Goal: Task Accomplishment & Management: Use online tool/utility

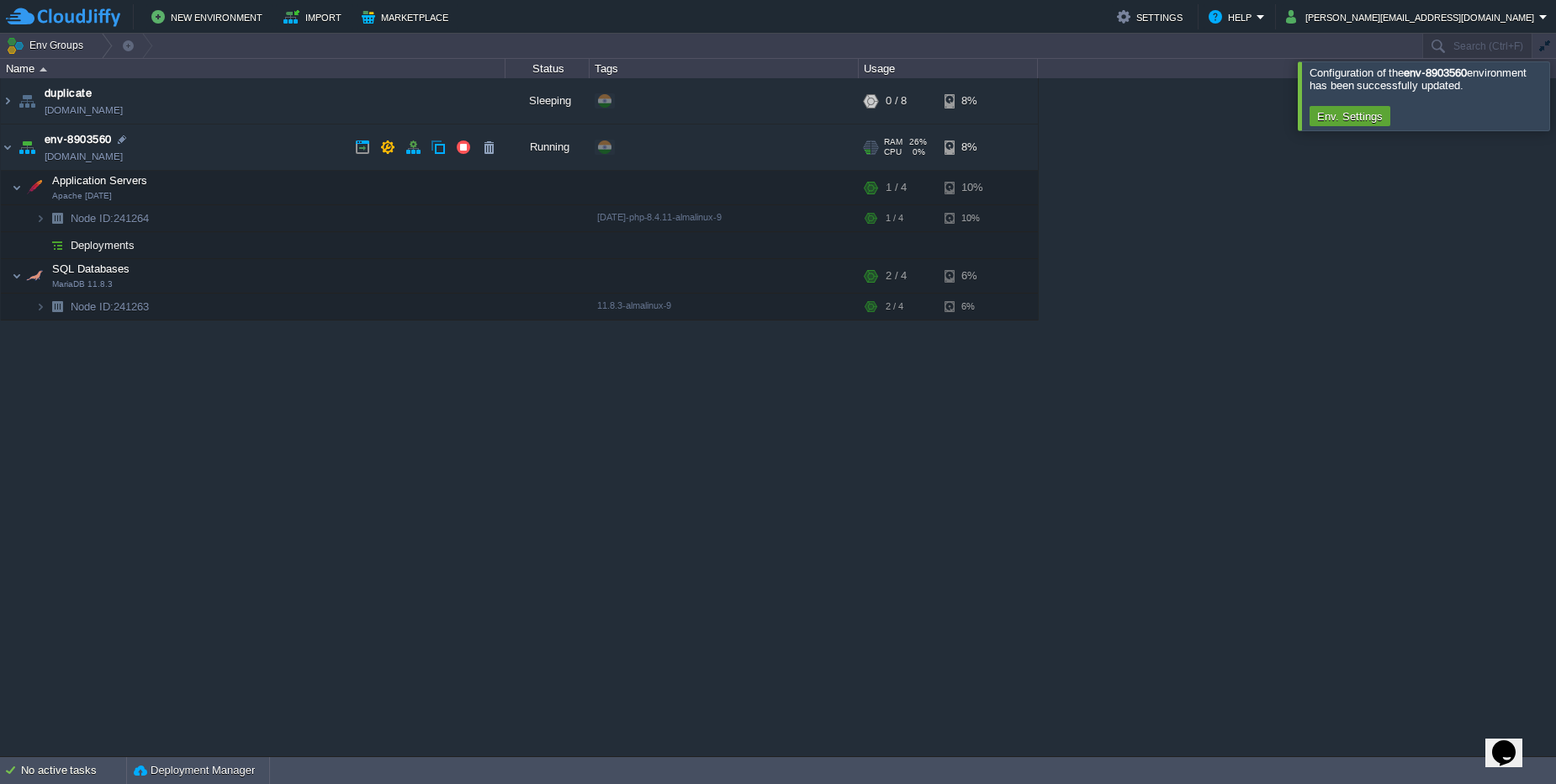
click at [14, 150] on td "env-8903560 [DOMAIN_NAME]" at bounding box center [253, 147] width 504 height 47
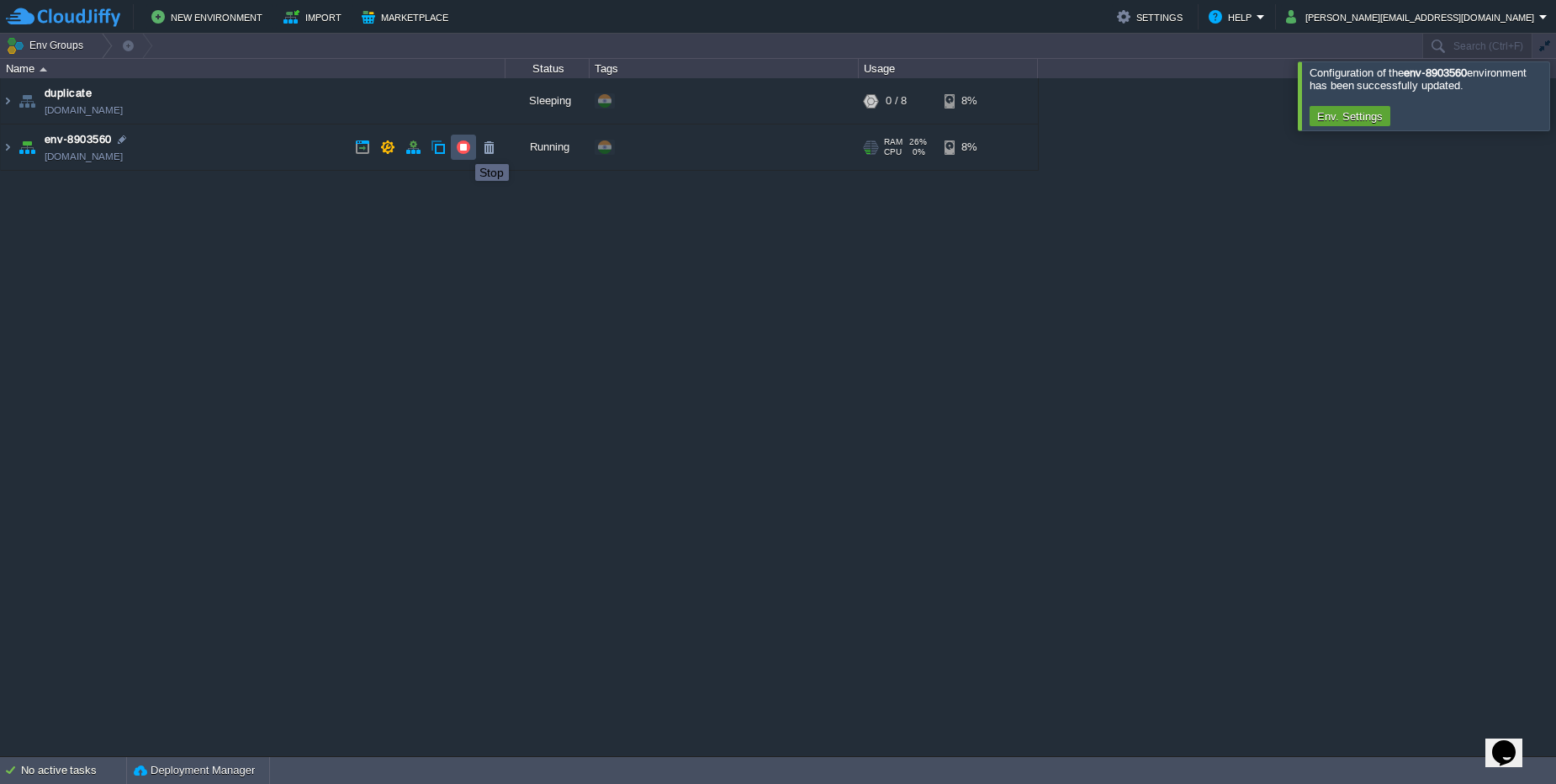
click at [462, 149] on button "button" at bounding box center [463, 147] width 15 height 15
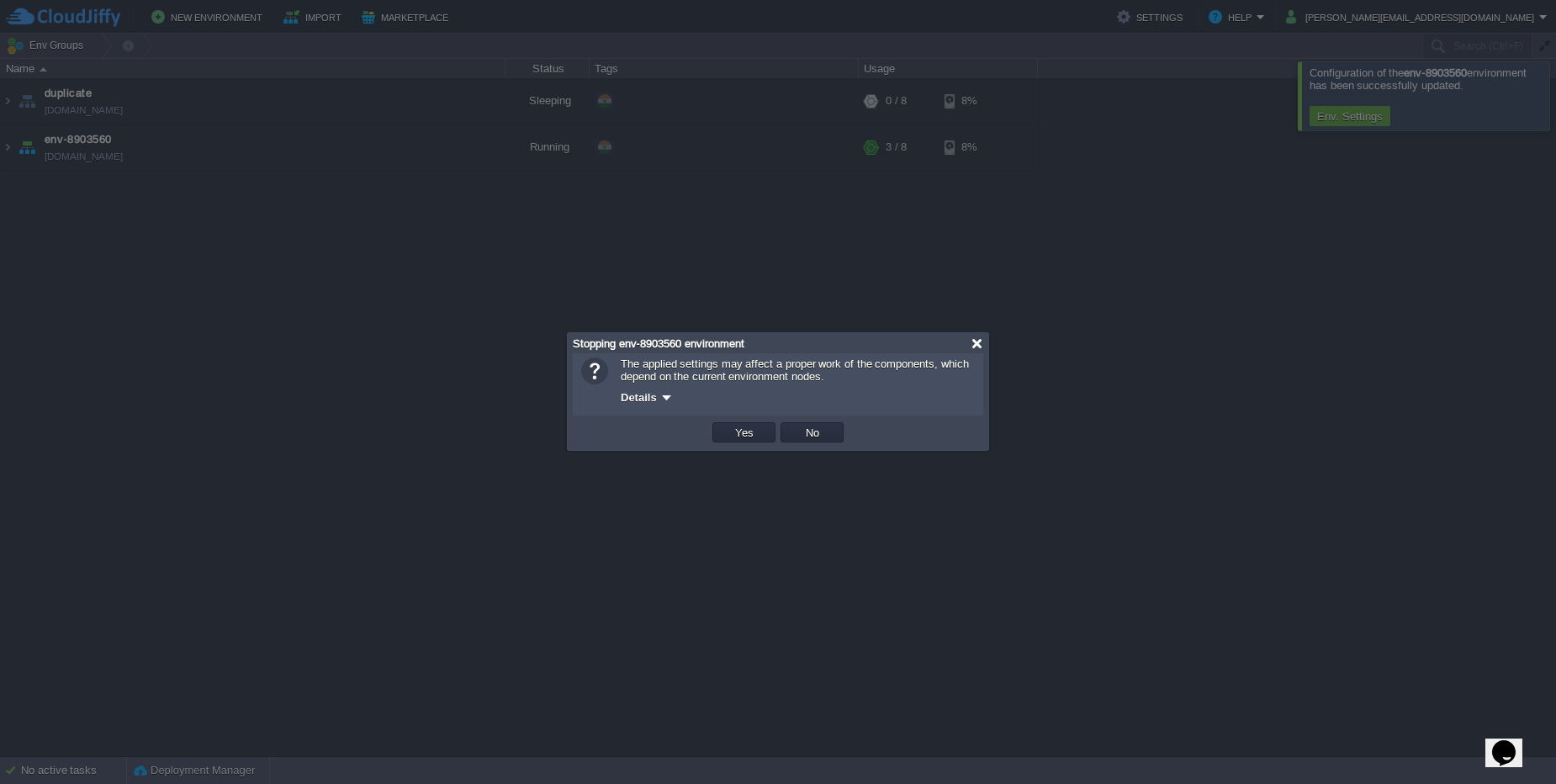
click at [974, 348] on div at bounding box center [977, 344] width 13 height 13
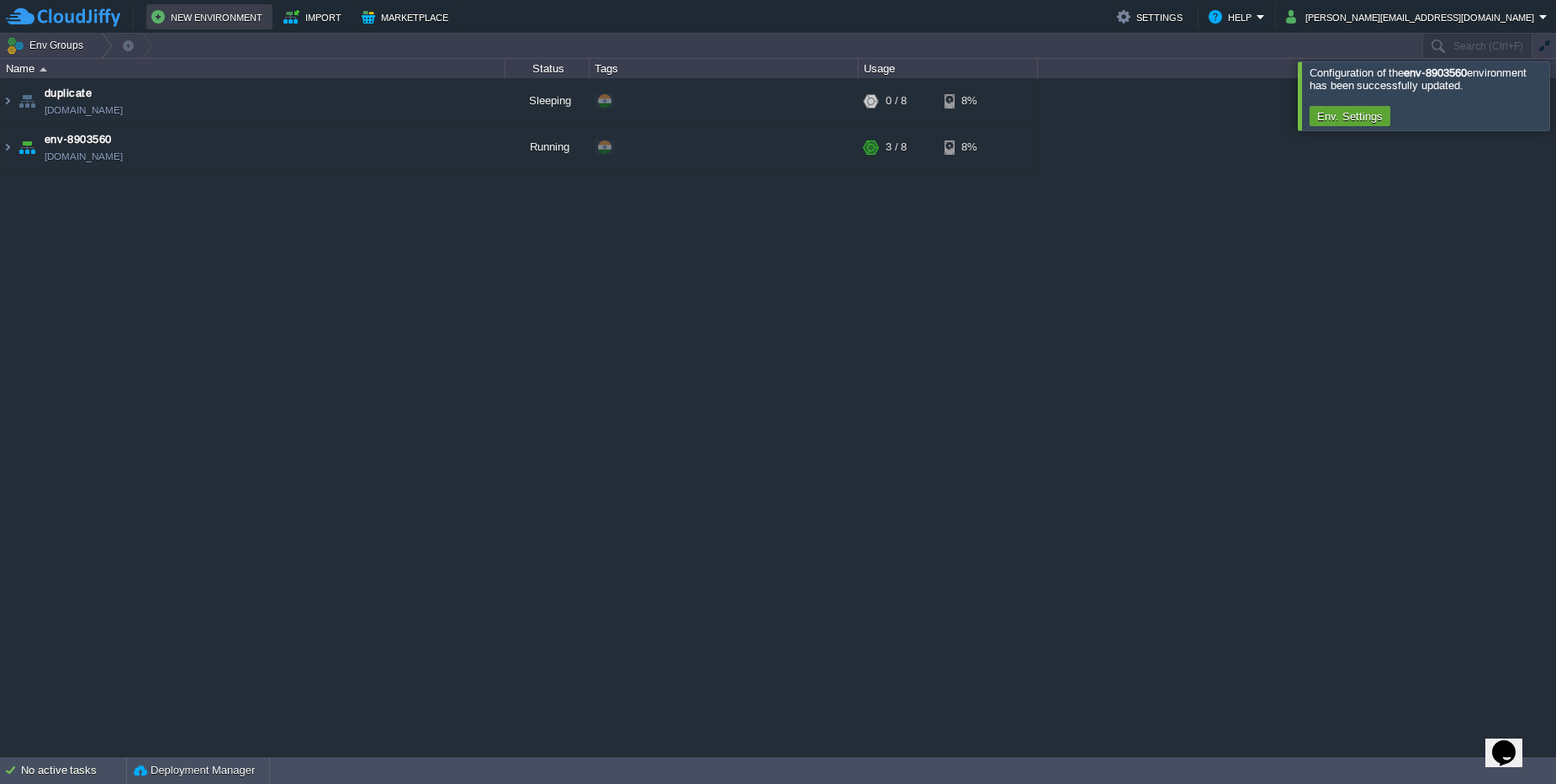
click at [226, 15] on button "New Environment" at bounding box center [209, 17] width 116 height 21
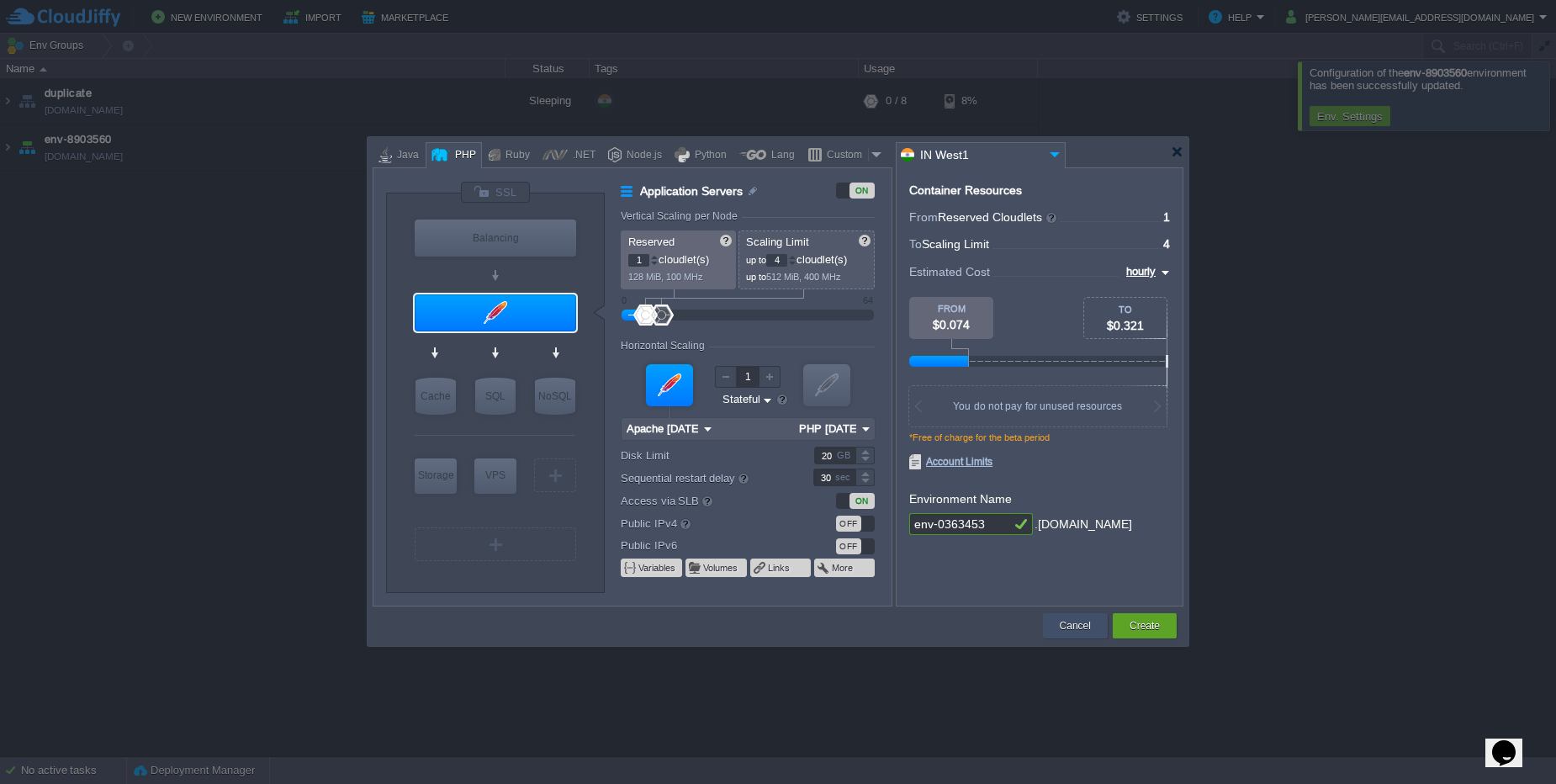
click at [1067, 631] on button "Cancel" at bounding box center [1075, 626] width 31 height 17
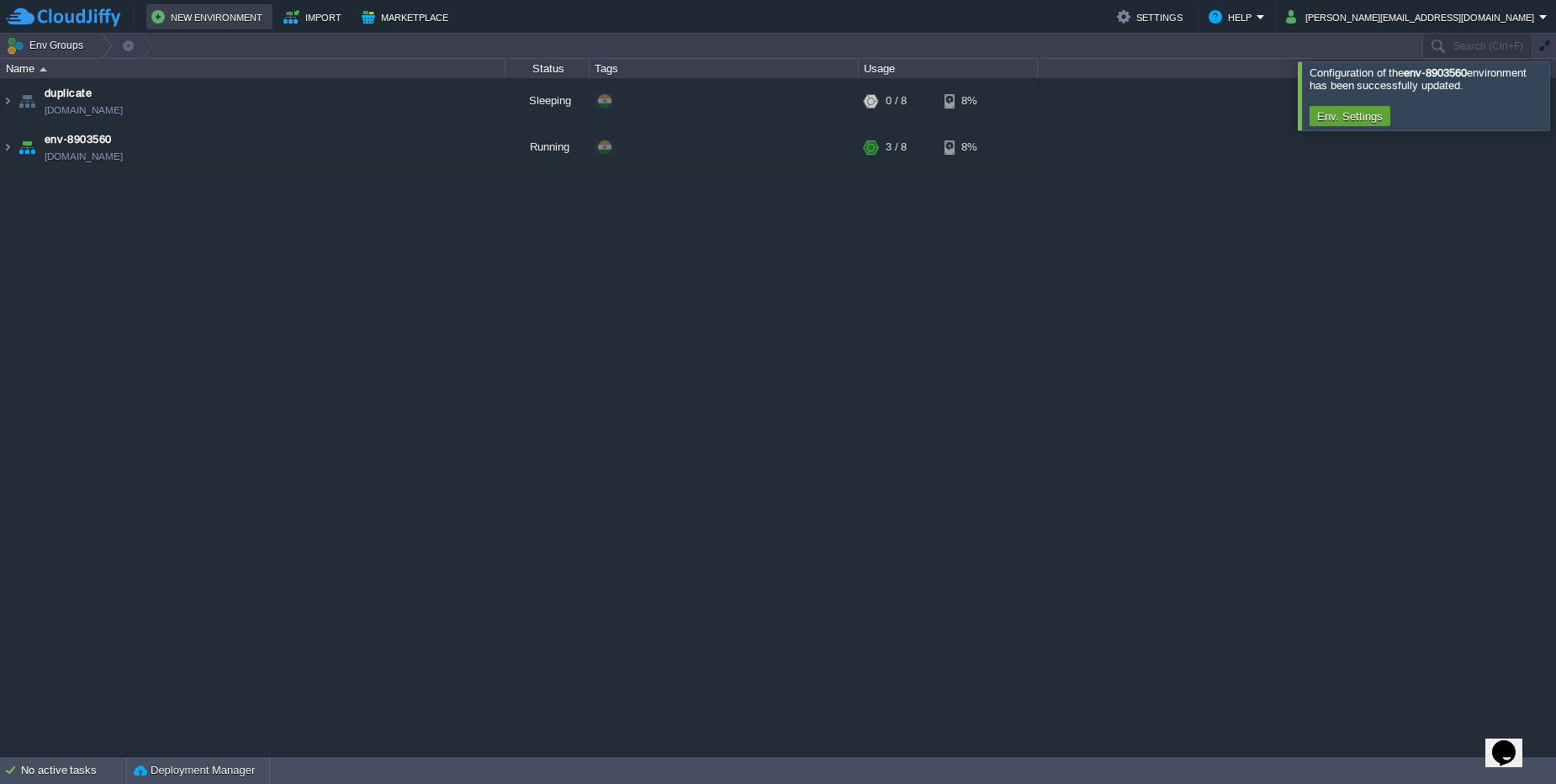
click at [171, 9] on button "New Environment" at bounding box center [209, 17] width 116 height 21
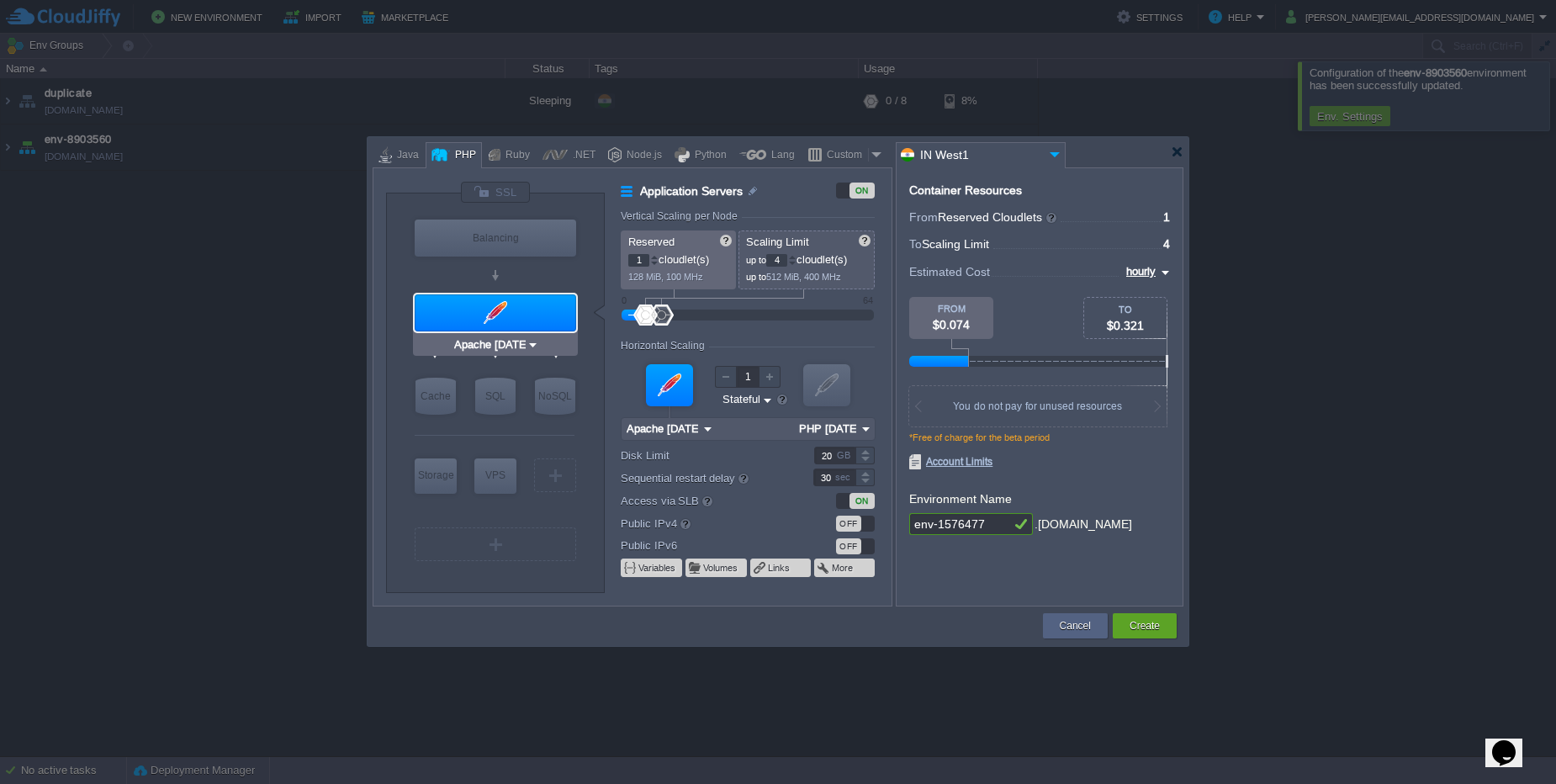
click at [525, 309] on div at bounding box center [495, 313] width 161 height 37
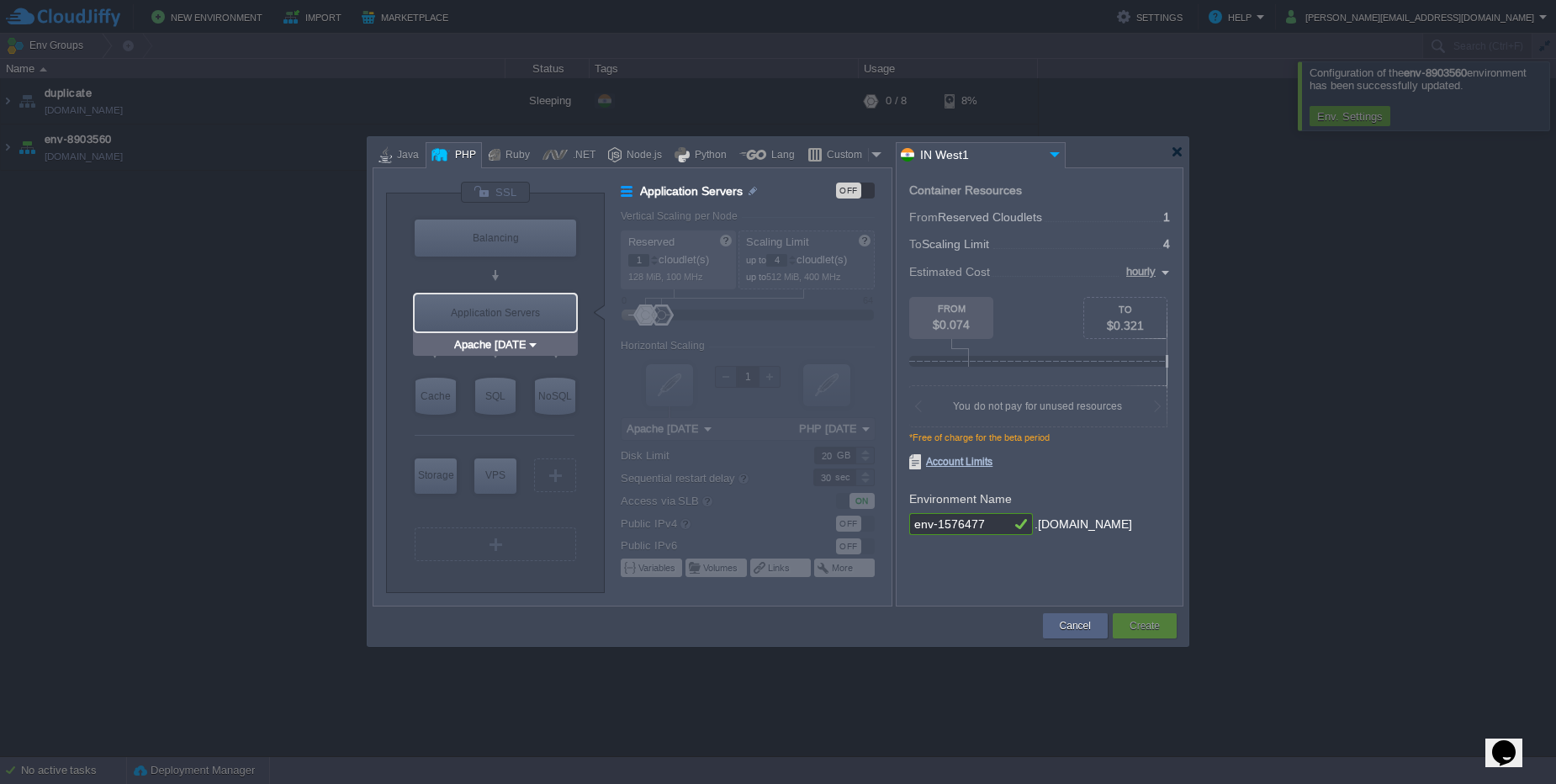
type input "NGINX 1.28.0"
click at [638, 158] on div "Node.js" at bounding box center [641, 155] width 40 height 25
type input "Application Servers"
type input "4"
type input "8"
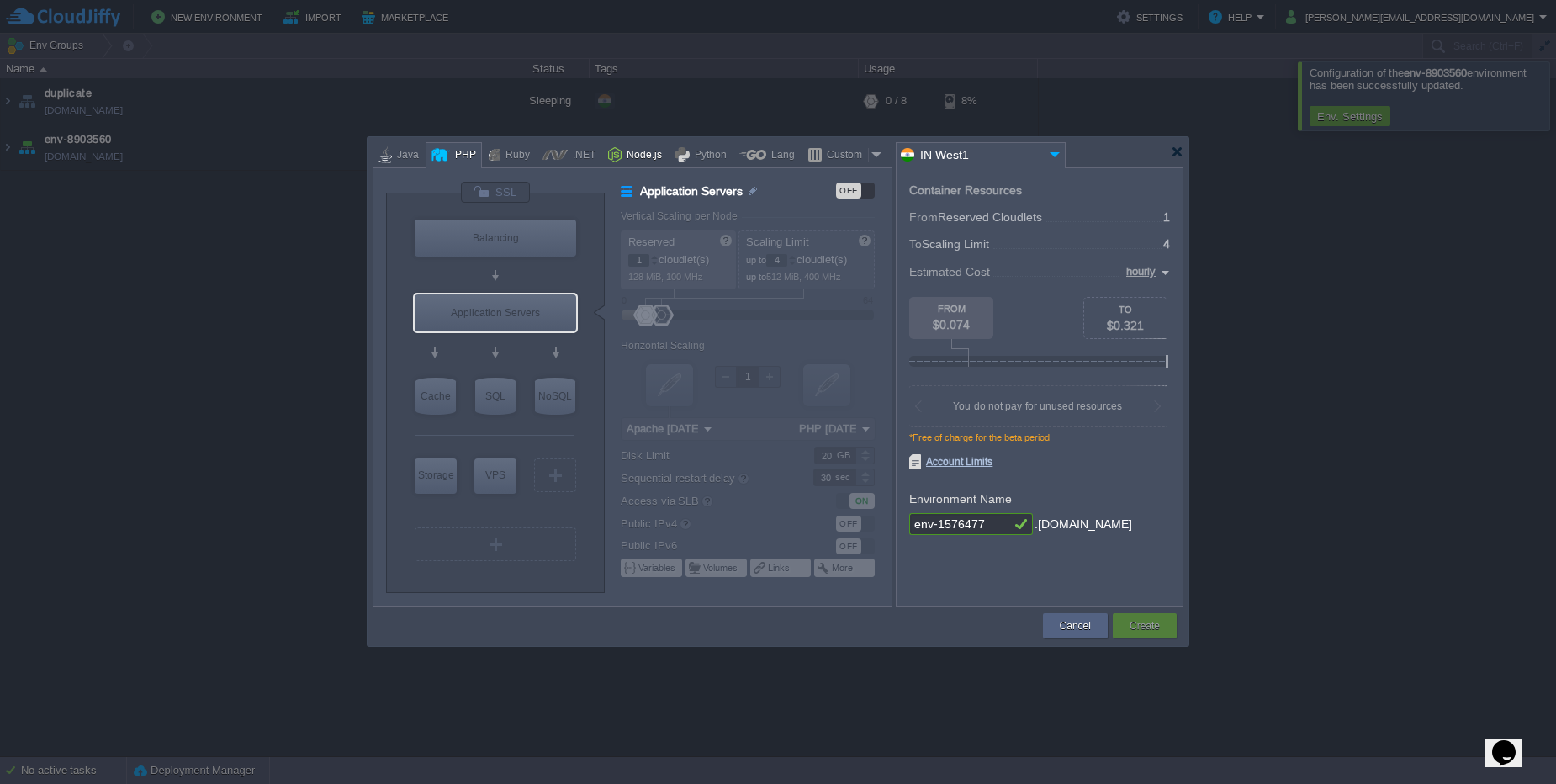
type input "Node.js 24.5.0 LTS"
type input "24.5.0-pm2"
type input "Node.js 24.5.0 LTS"
click at [519, 339] on input "Node.js 24.5.0 LTS" at bounding box center [489, 345] width 98 height 17
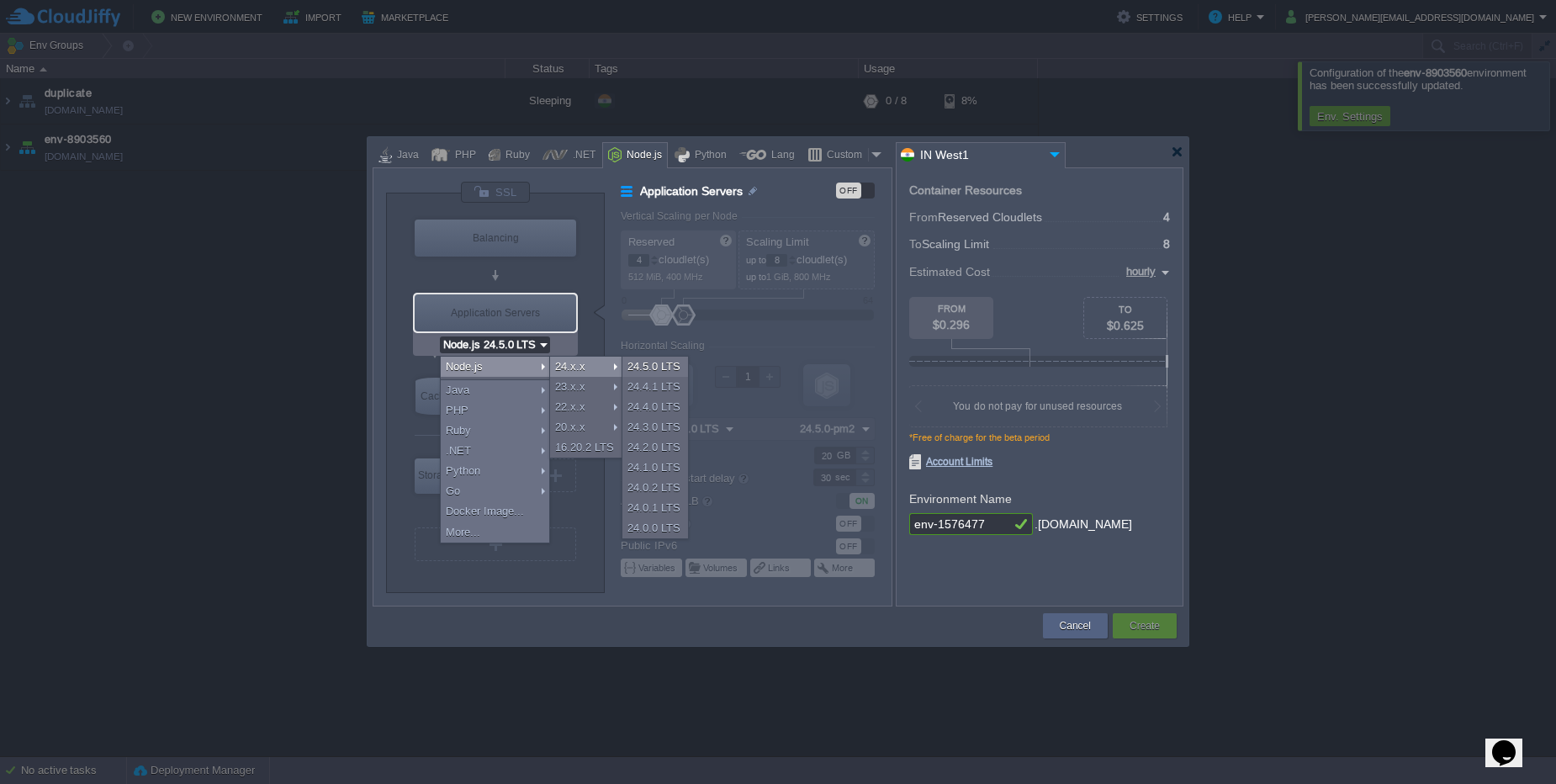
click at [584, 370] on div "24.x.x" at bounding box center [585, 366] width 72 height 21
type input "24.5.0-pm2"
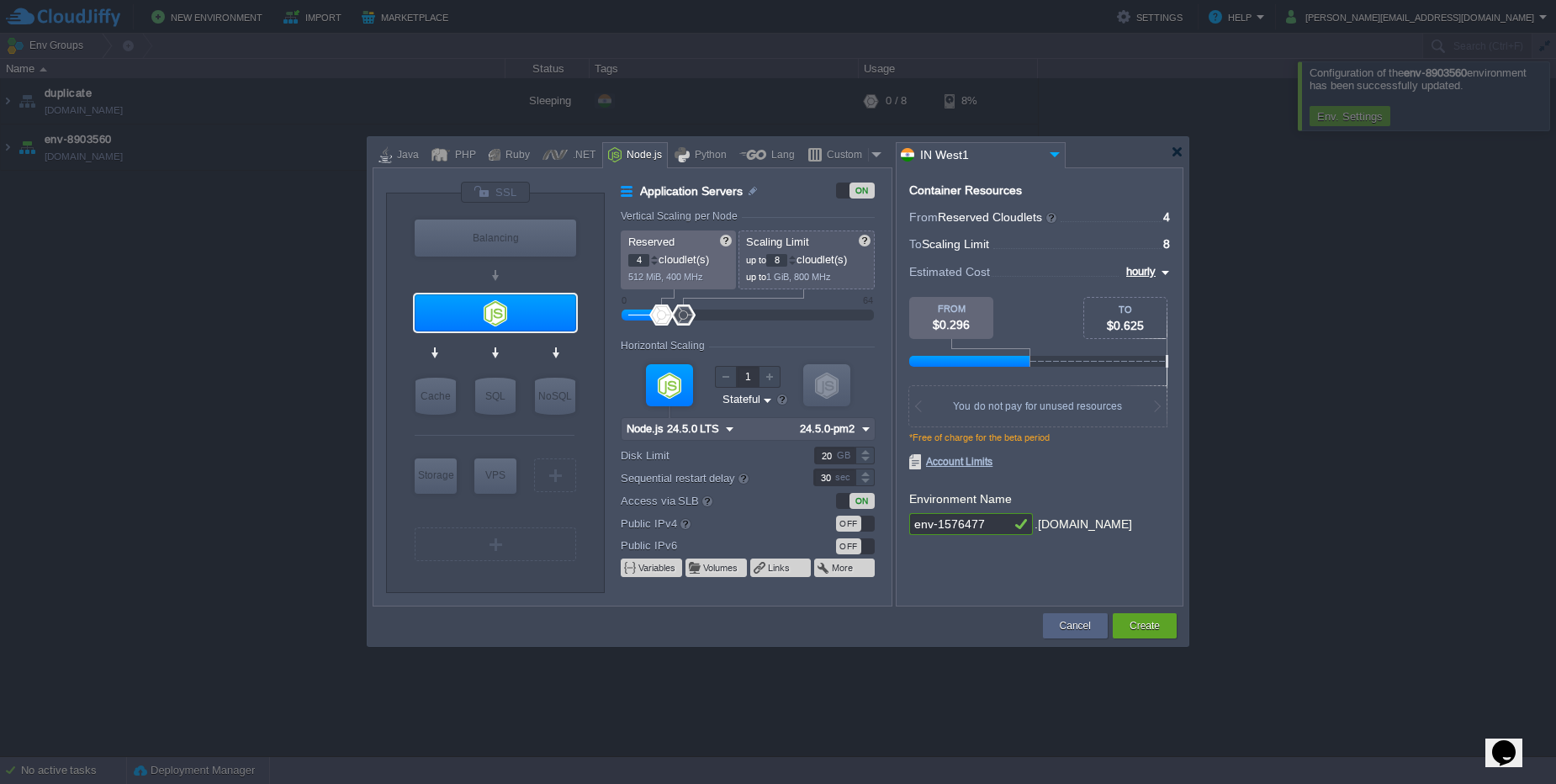
drag, startPoint x: 990, startPoint y: 526, endPoint x: 802, endPoint y: 482, distance: 193.1
click at [802, 482] on div "VM Balancing VM Application Servers VM Cache VM SQL VM NoSQL VM Storage VM VPS …" at bounding box center [778, 386] width 811 height 439
type input "c"
type input "testingofjs"
click at [1171, 635] on div "Create" at bounding box center [1144, 626] width 64 height 25
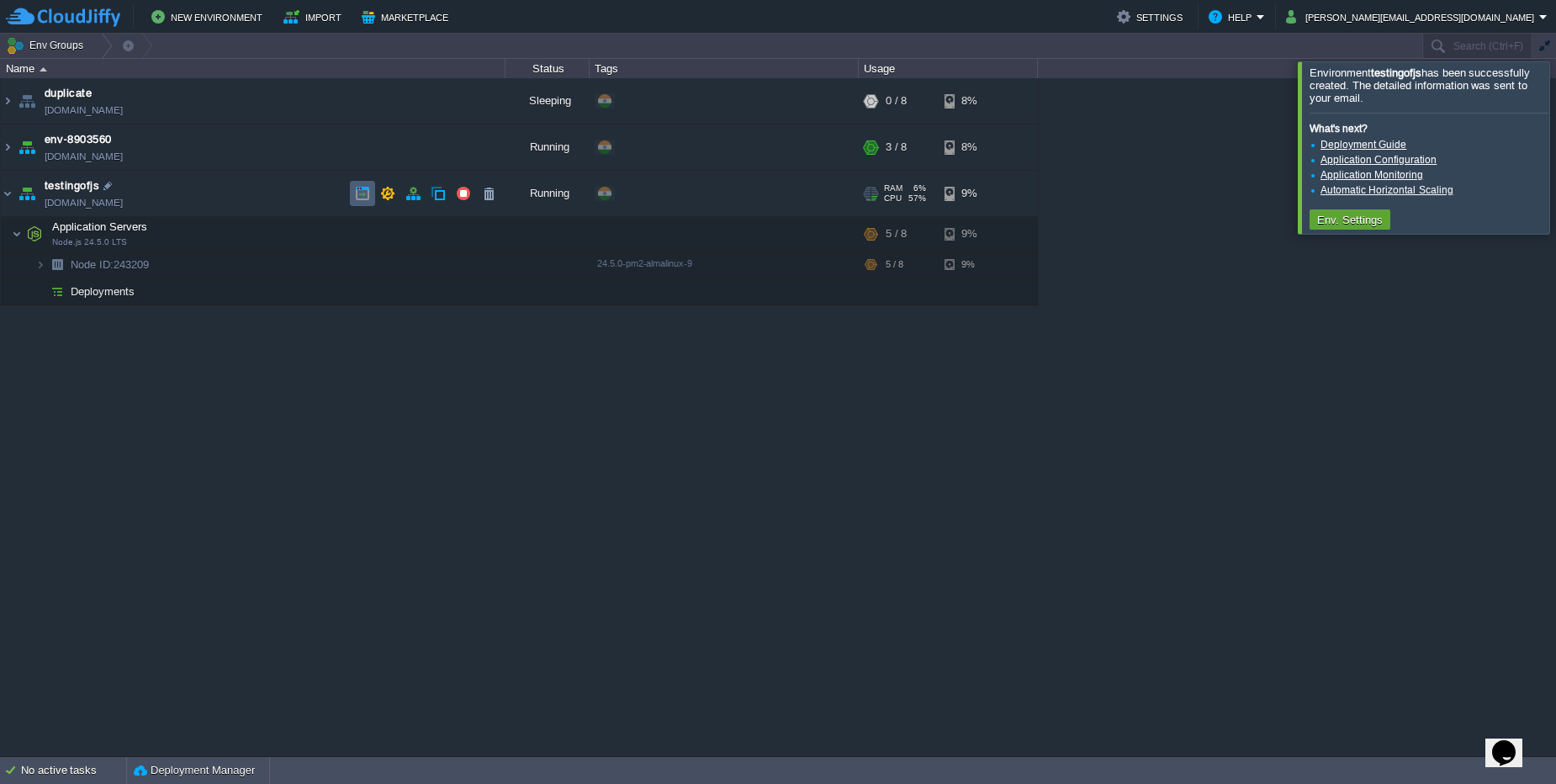
click at [361, 205] on td at bounding box center [362, 193] width 25 height 25
click at [419, 199] on button "button" at bounding box center [413, 193] width 15 height 15
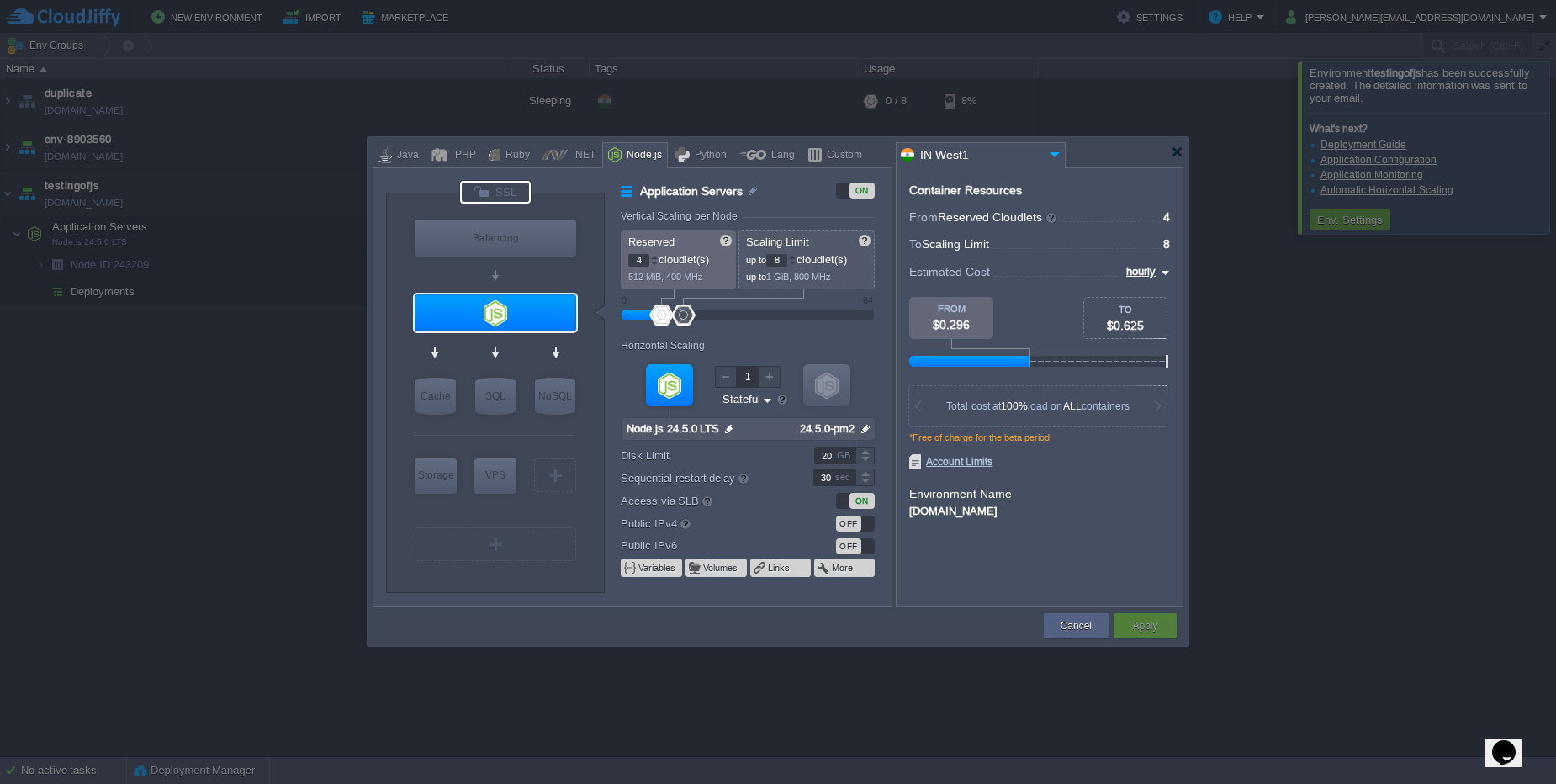
click at [517, 190] on div at bounding box center [495, 192] width 71 height 22
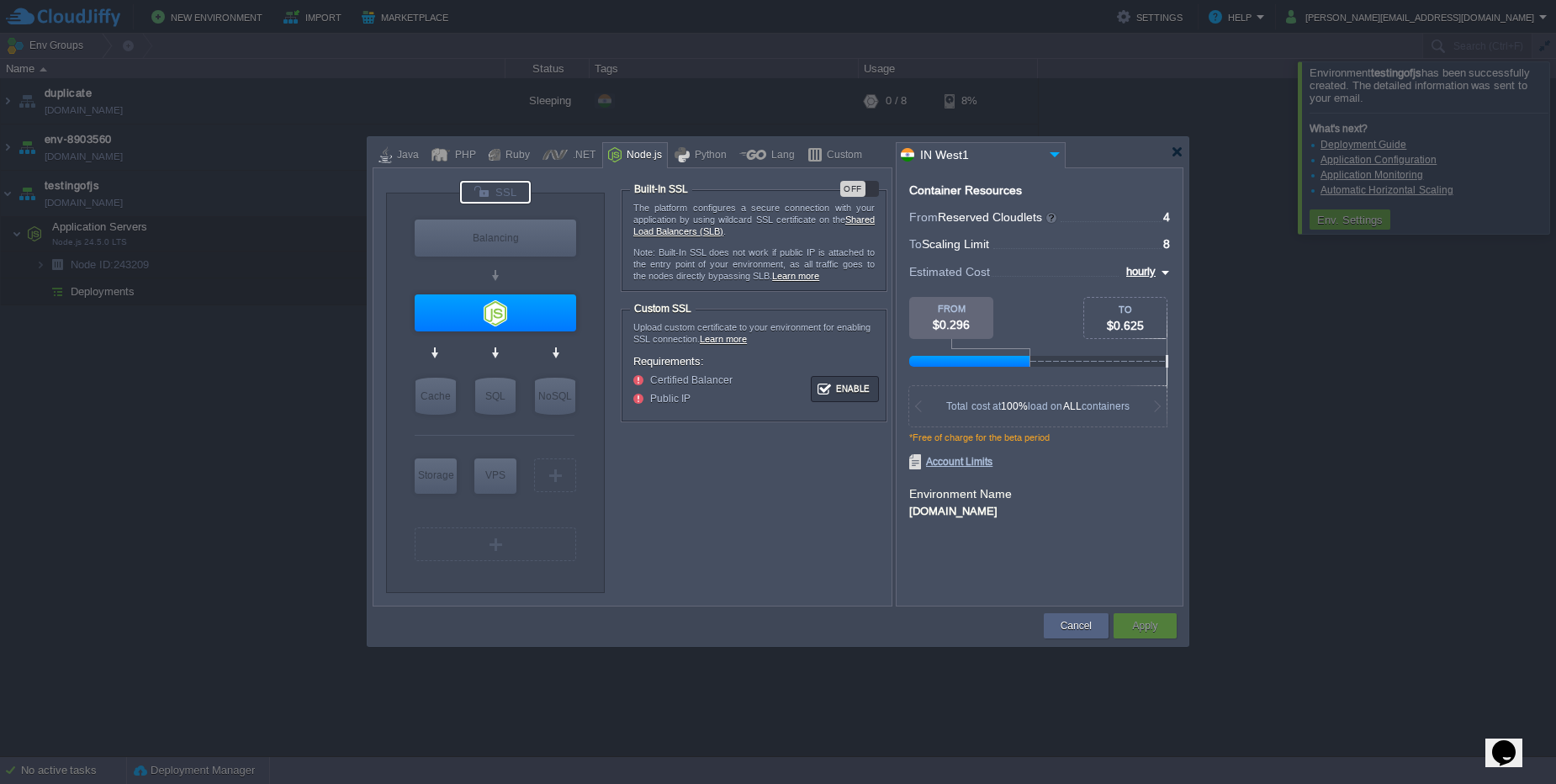
click at [517, 190] on div at bounding box center [495, 192] width 71 height 22
click at [493, 195] on div at bounding box center [495, 192] width 71 height 22
click at [493, 193] on div at bounding box center [495, 192] width 71 height 22
click at [511, 306] on div at bounding box center [495, 313] width 161 height 37
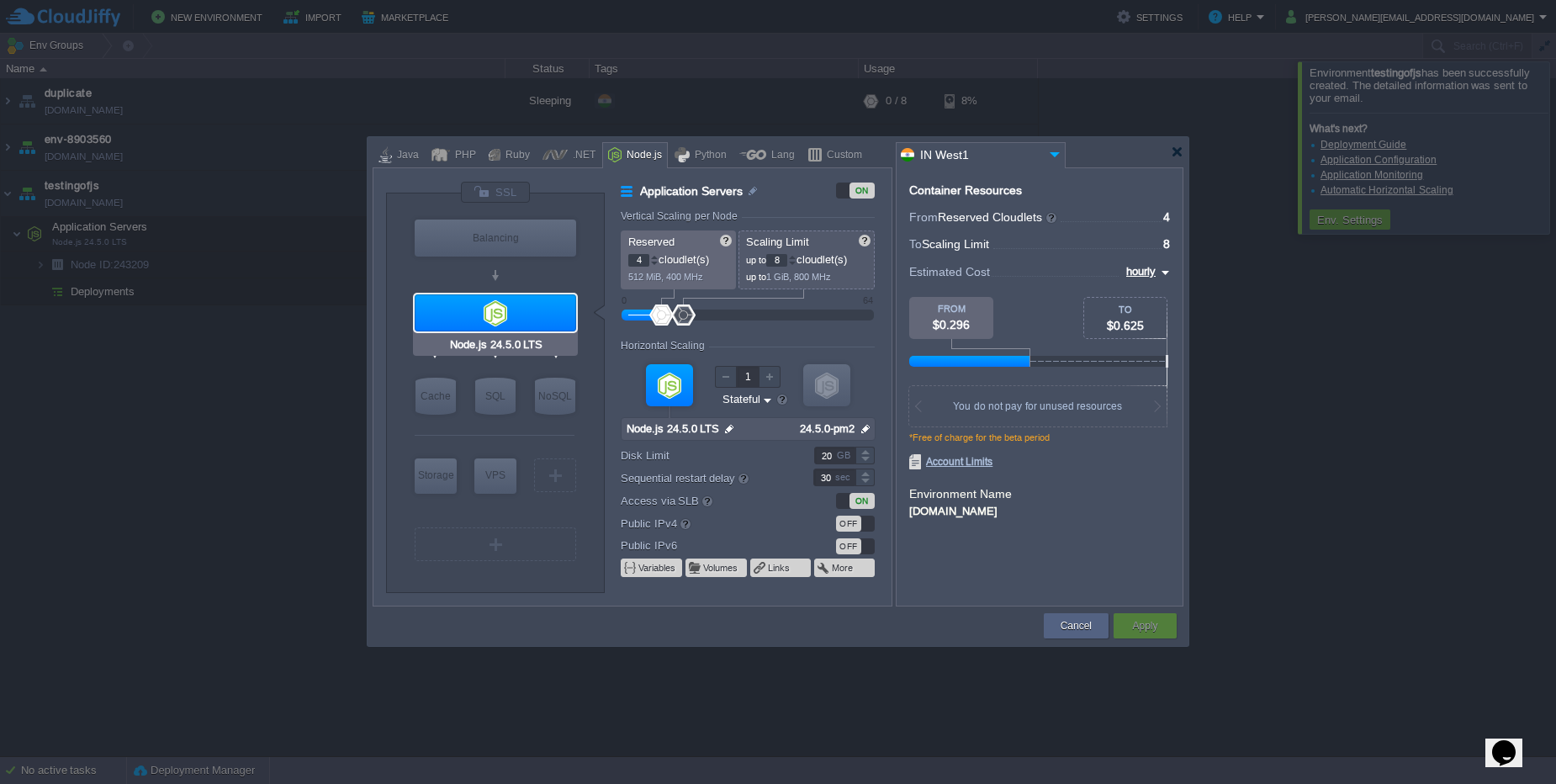
type input "NGINX 1.28.0"
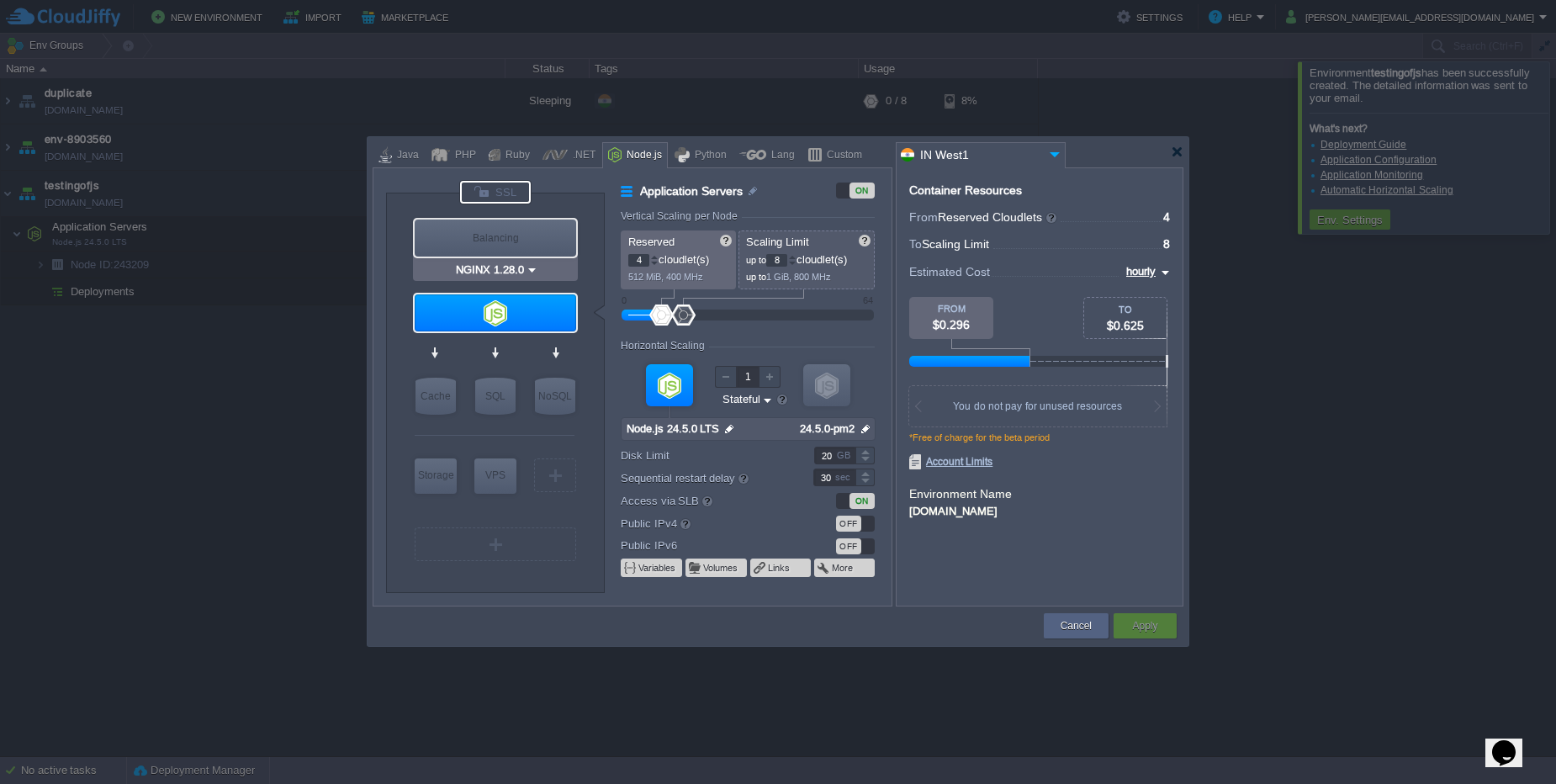
click at [494, 180] on div at bounding box center [495, 192] width 73 height 24
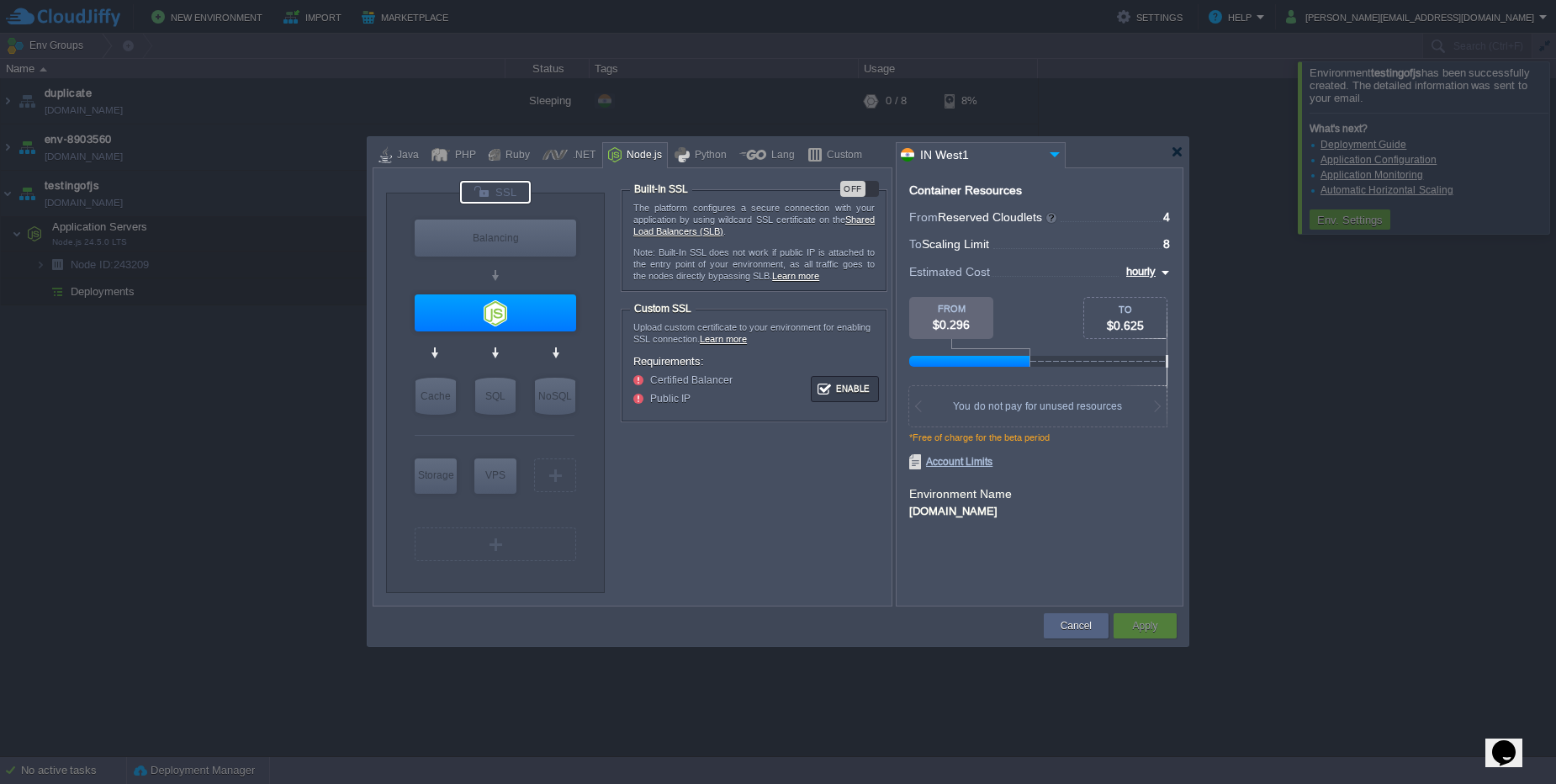
click at [495, 184] on div at bounding box center [495, 192] width 71 height 22
click at [861, 192] on div "OFF" at bounding box center [852, 188] width 25 height 16
click at [1153, 630] on button "Apply" at bounding box center [1144, 626] width 25 height 17
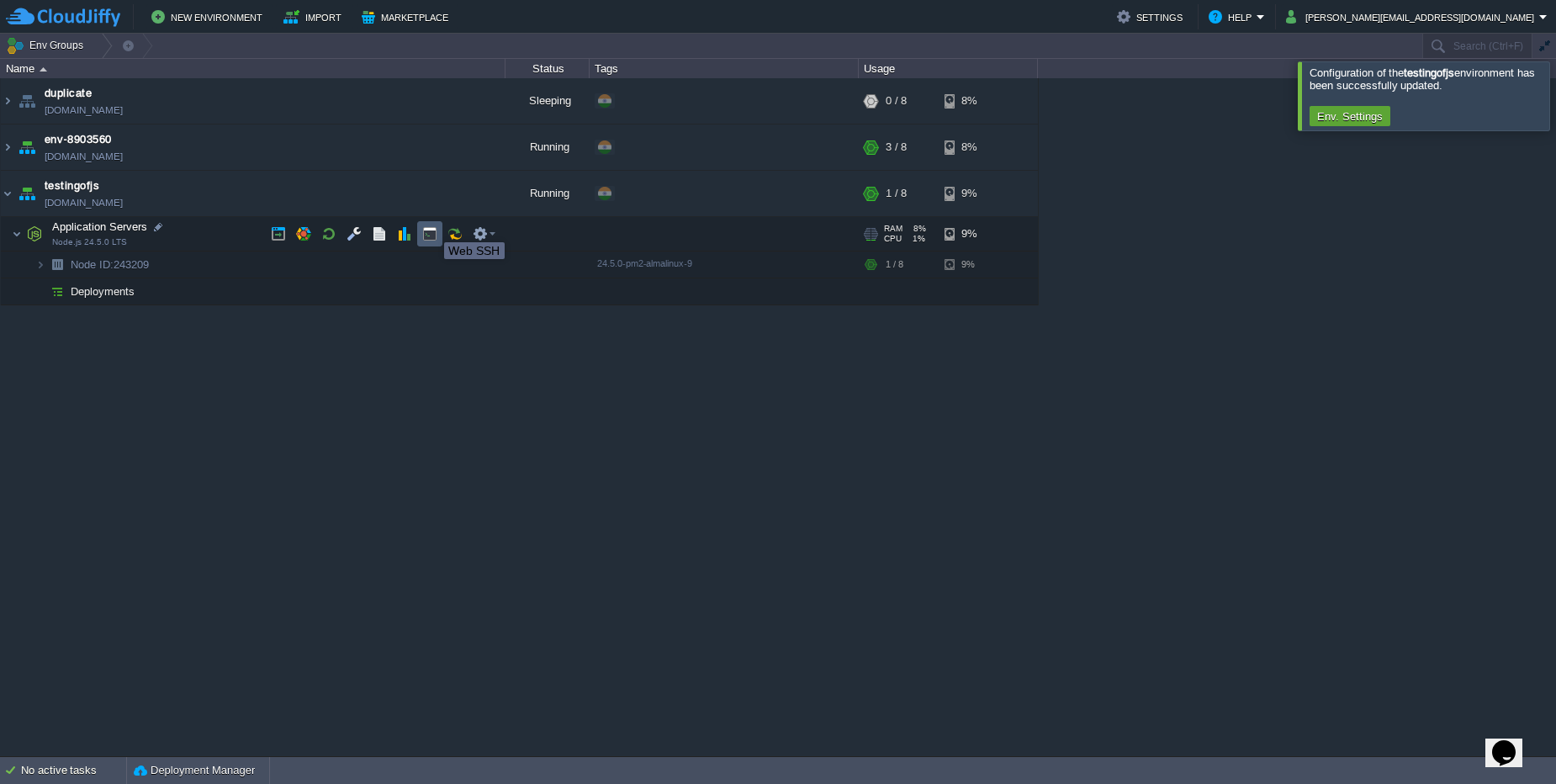
click at [432, 227] on button "button" at bounding box center [430, 234] width 15 height 15
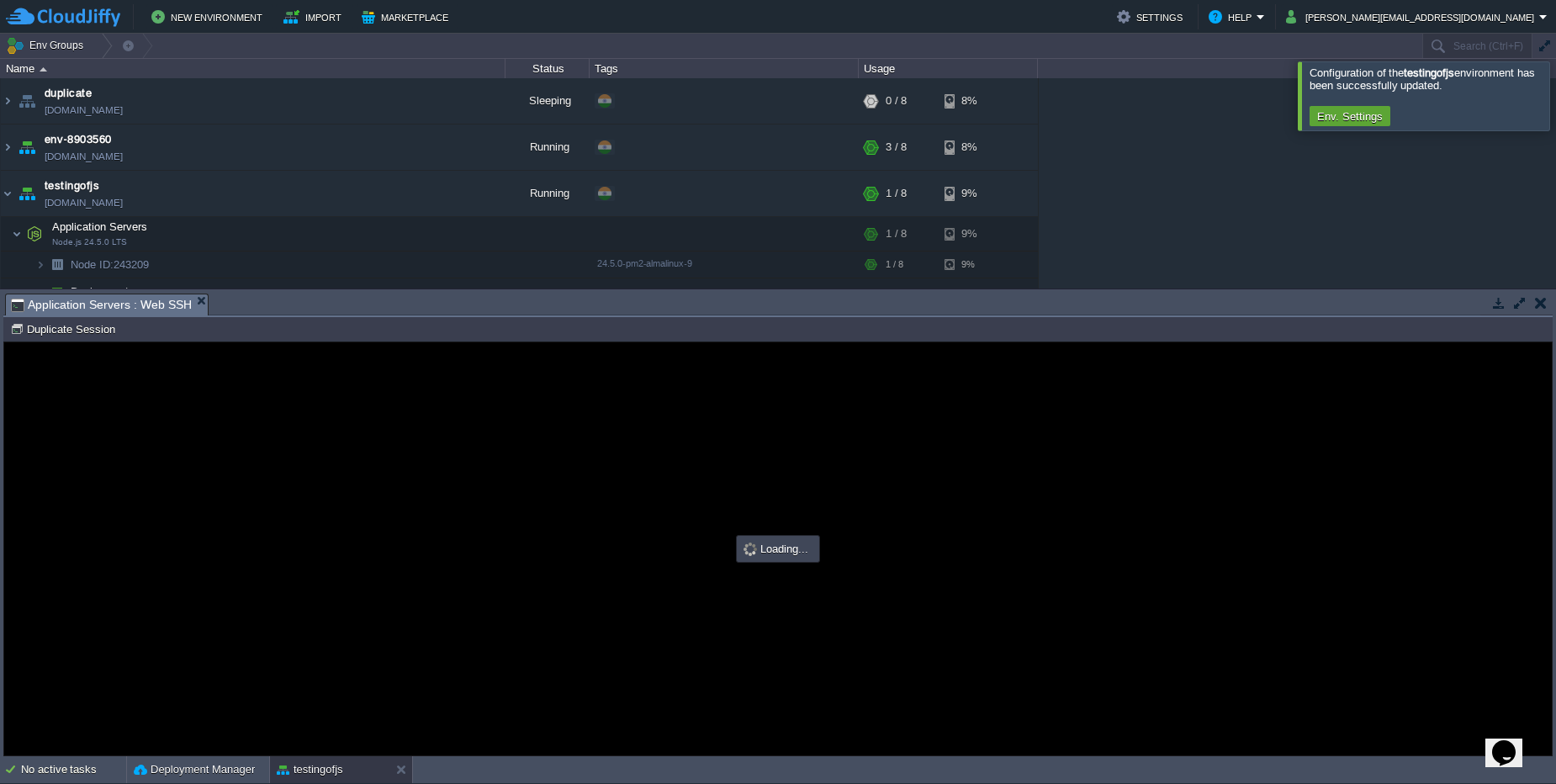
type input "#000000"
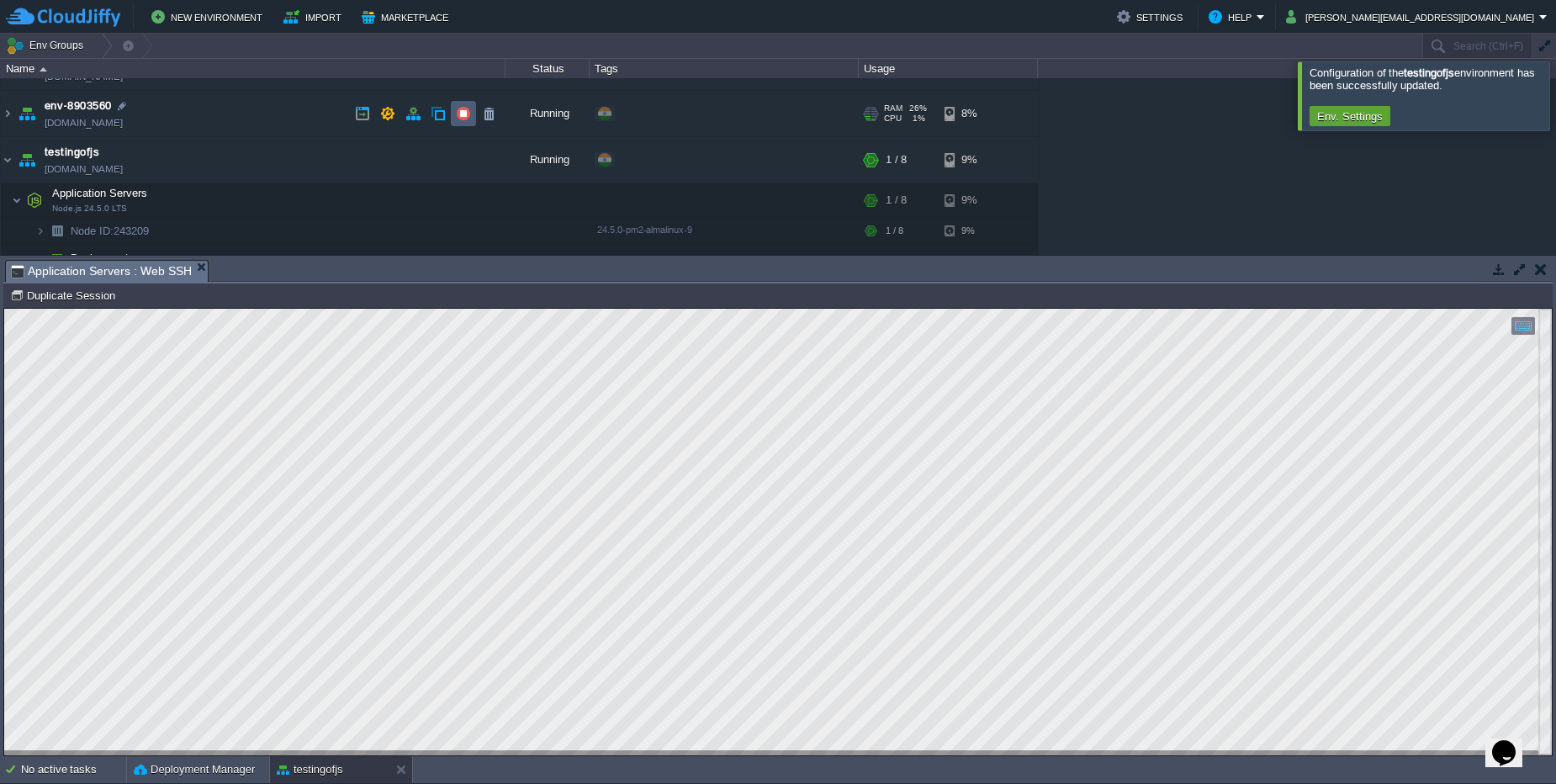
scroll to position [50, 0]
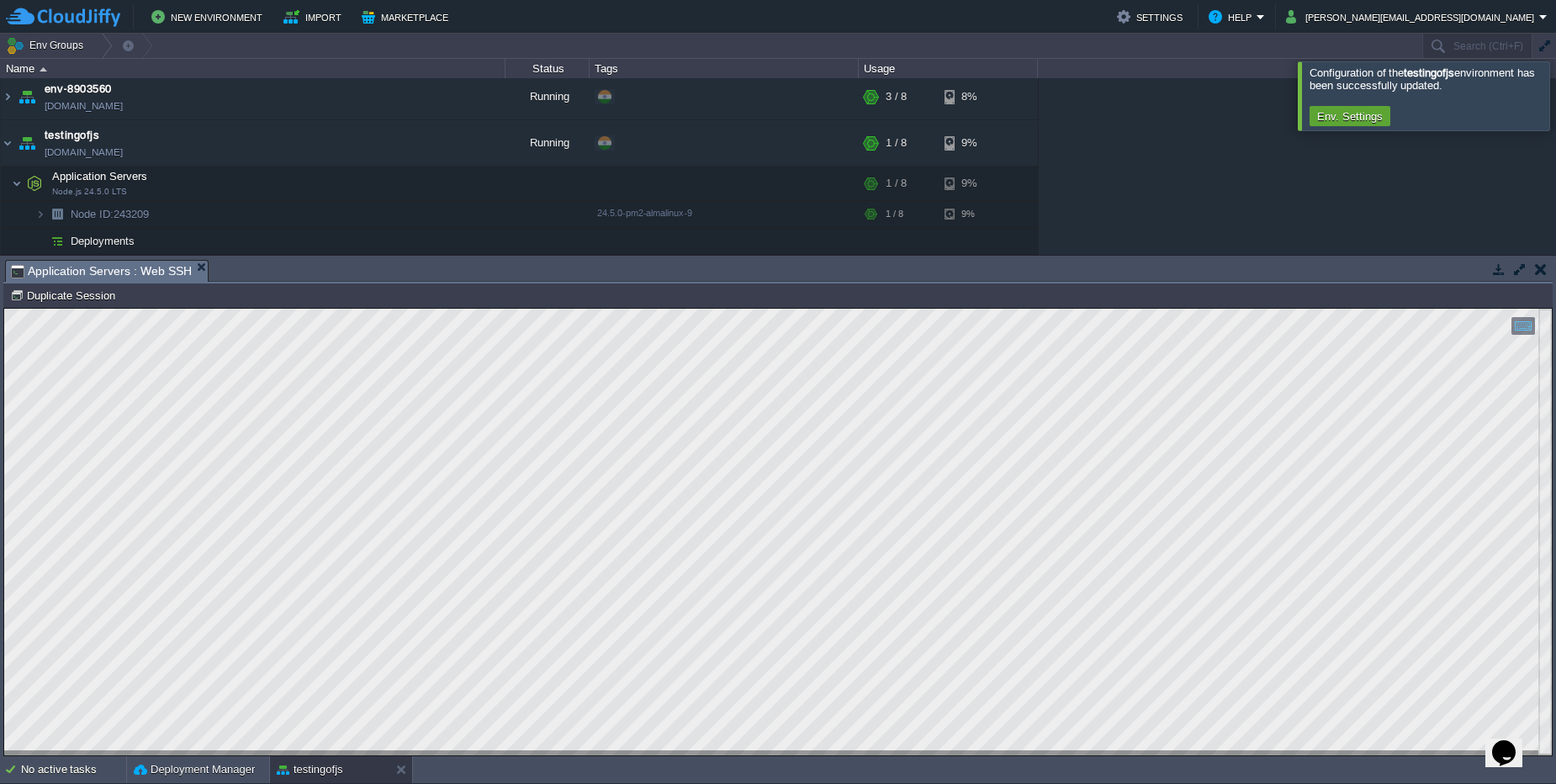
click at [5, 309] on html "Copy: Ctrl + Shift + C Paste: Ctrl + V Settings: Ctrl + Shift + Alt 0" at bounding box center [778, 309] width 1548 height 0
click at [329, 184] on button "button" at bounding box center [329, 184] width 15 height 15
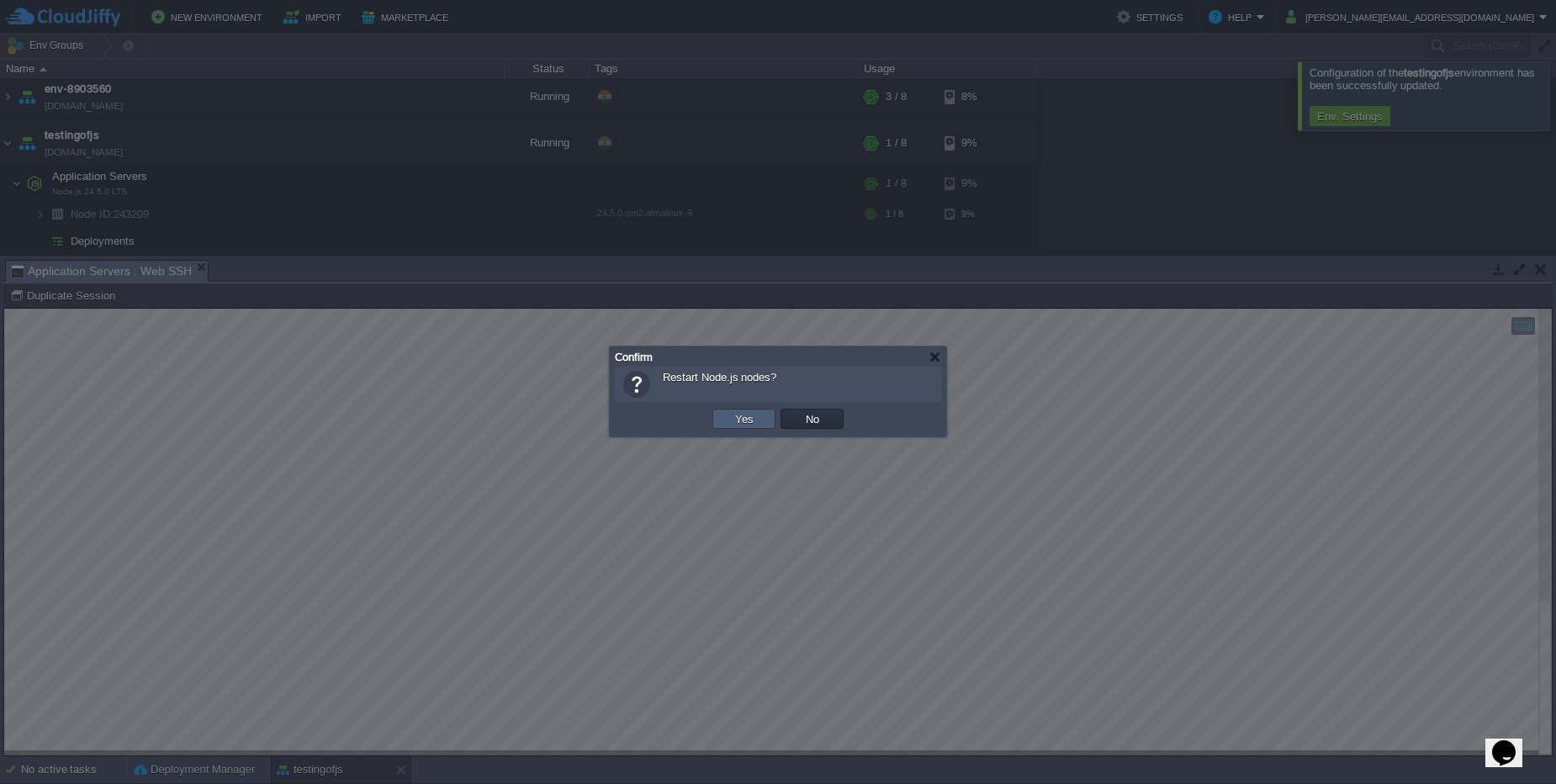
click at [720, 422] on td "Yes" at bounding box center [744, 419] width 63 height 21
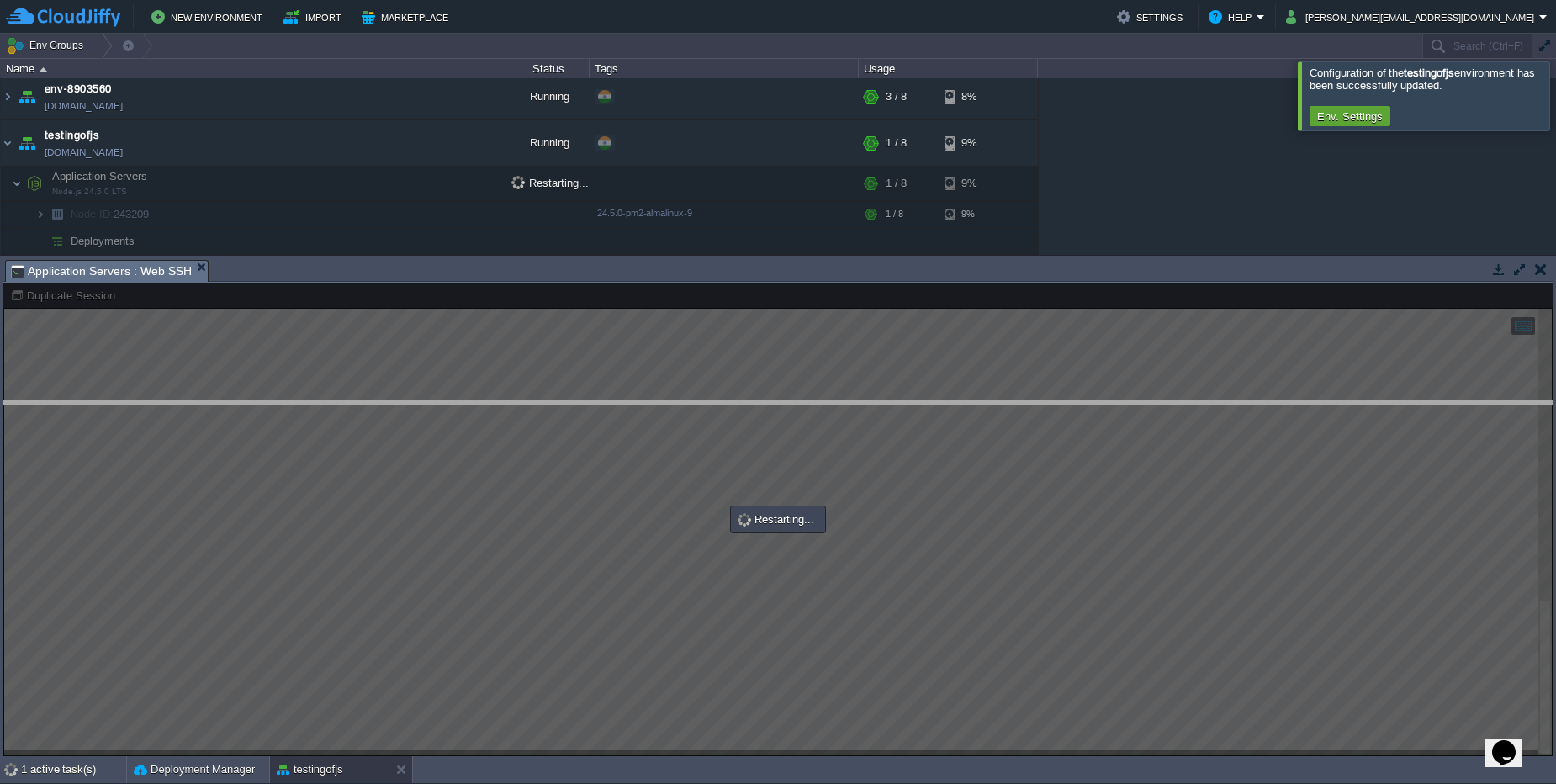
drag, startPoint x: 561, startPoint y: 271, endPoint x: 557, endPoint y: 413, distance: 142.1
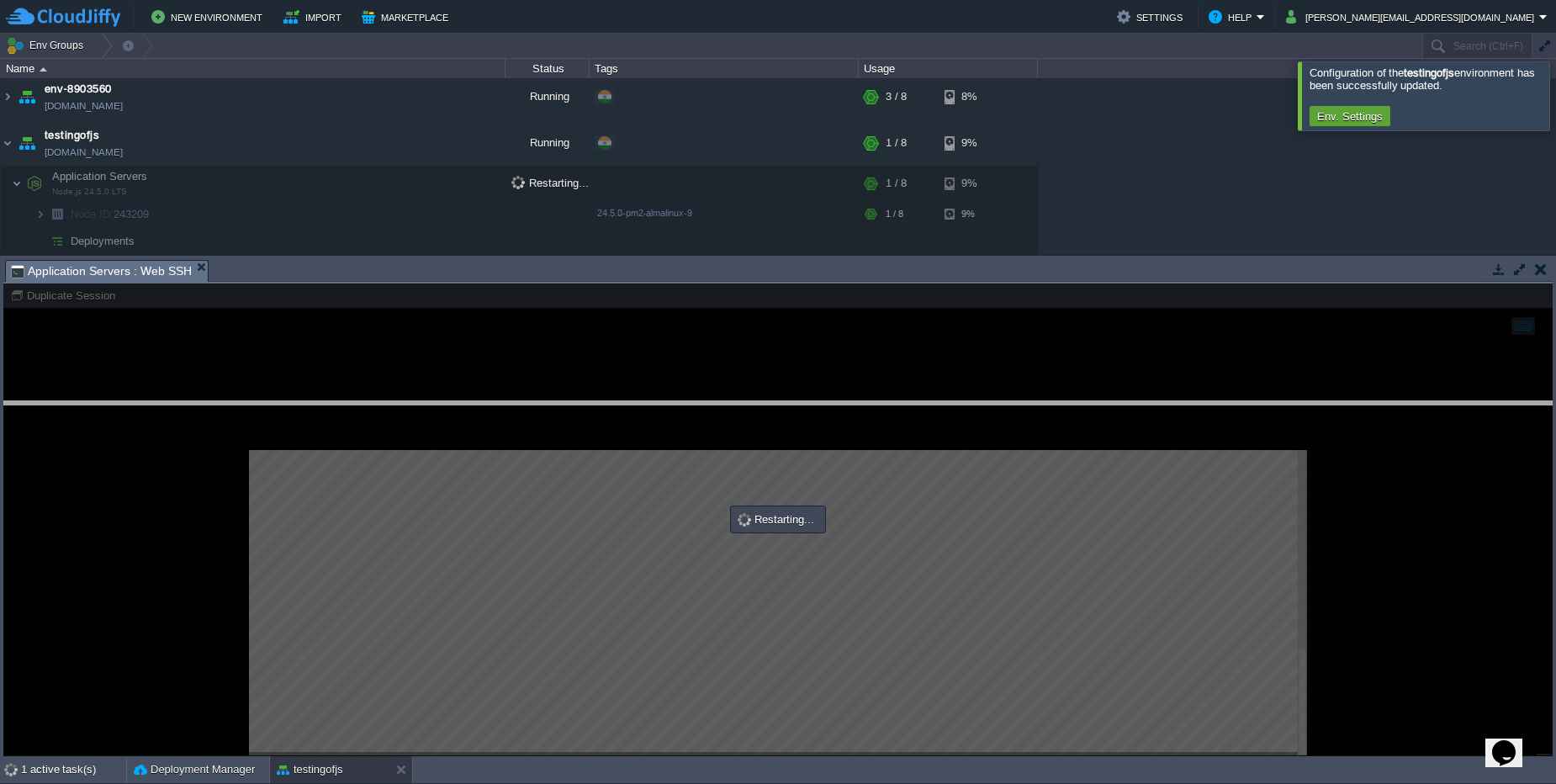
scroll to position [0, 0]
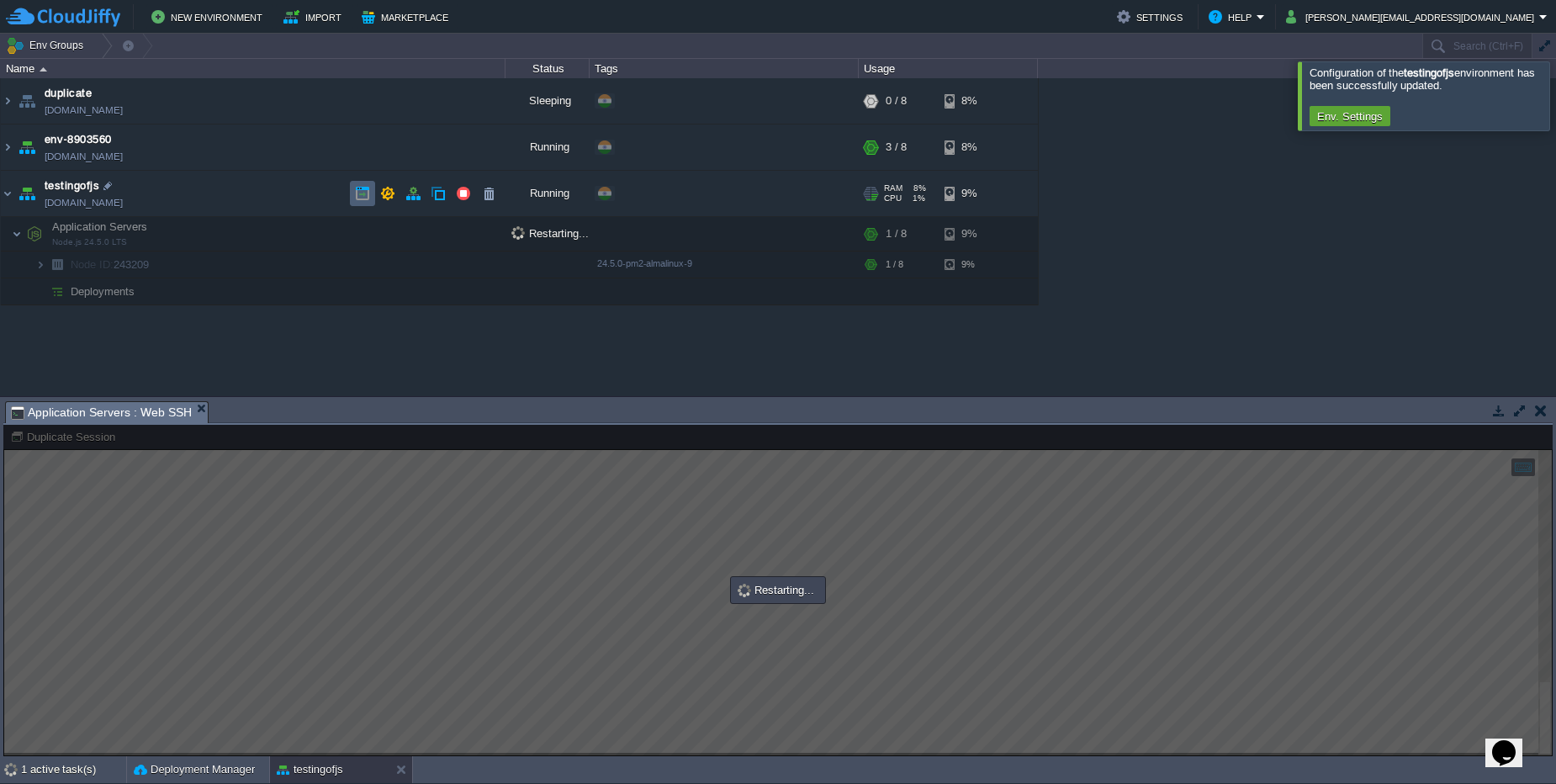
click at [368, 193] on button "button" at bounding box center [363, 193] width 15 height 15
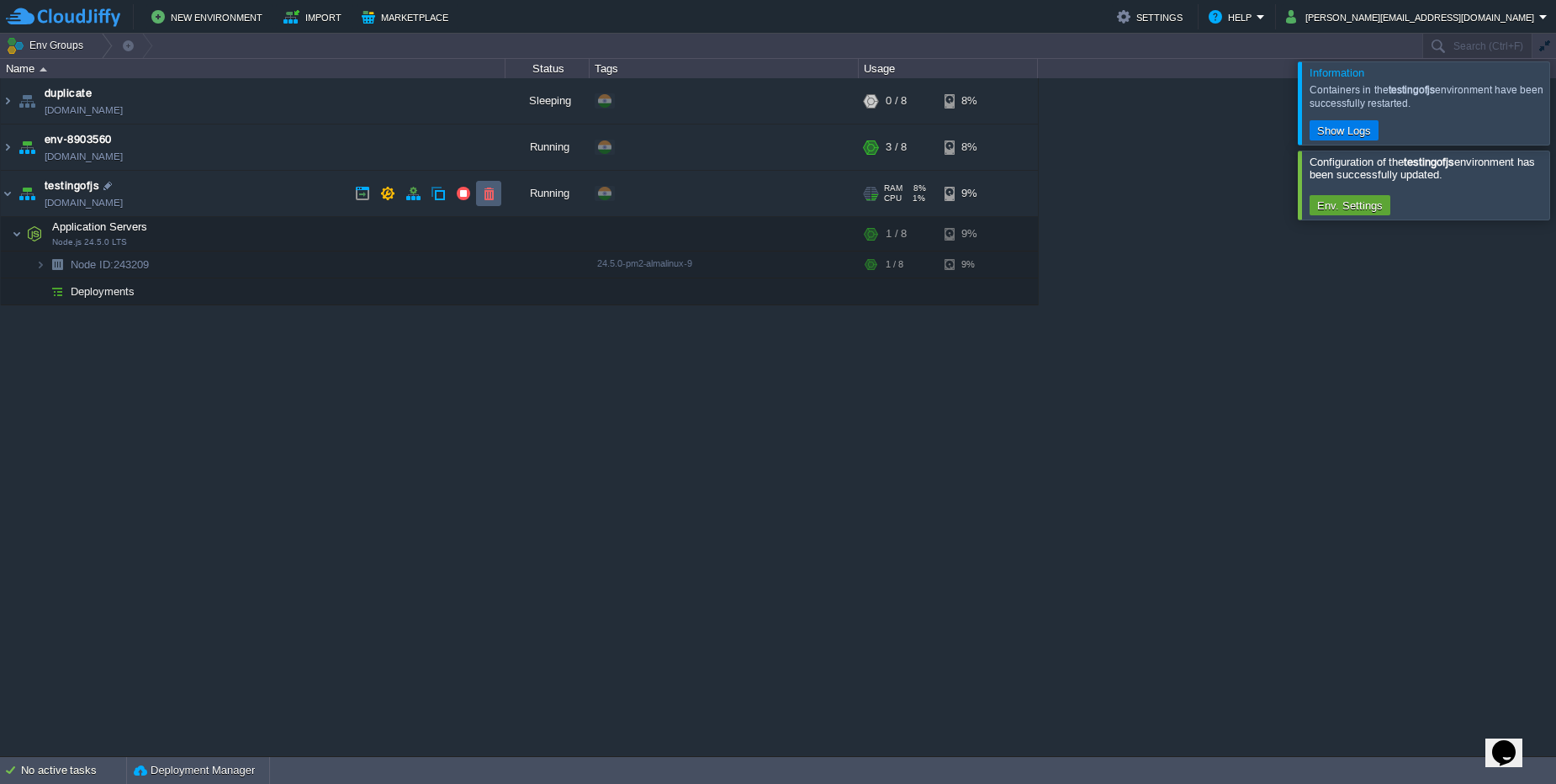
click at [495, 202] on td at bounding box center [489, 193] width 25 height 25
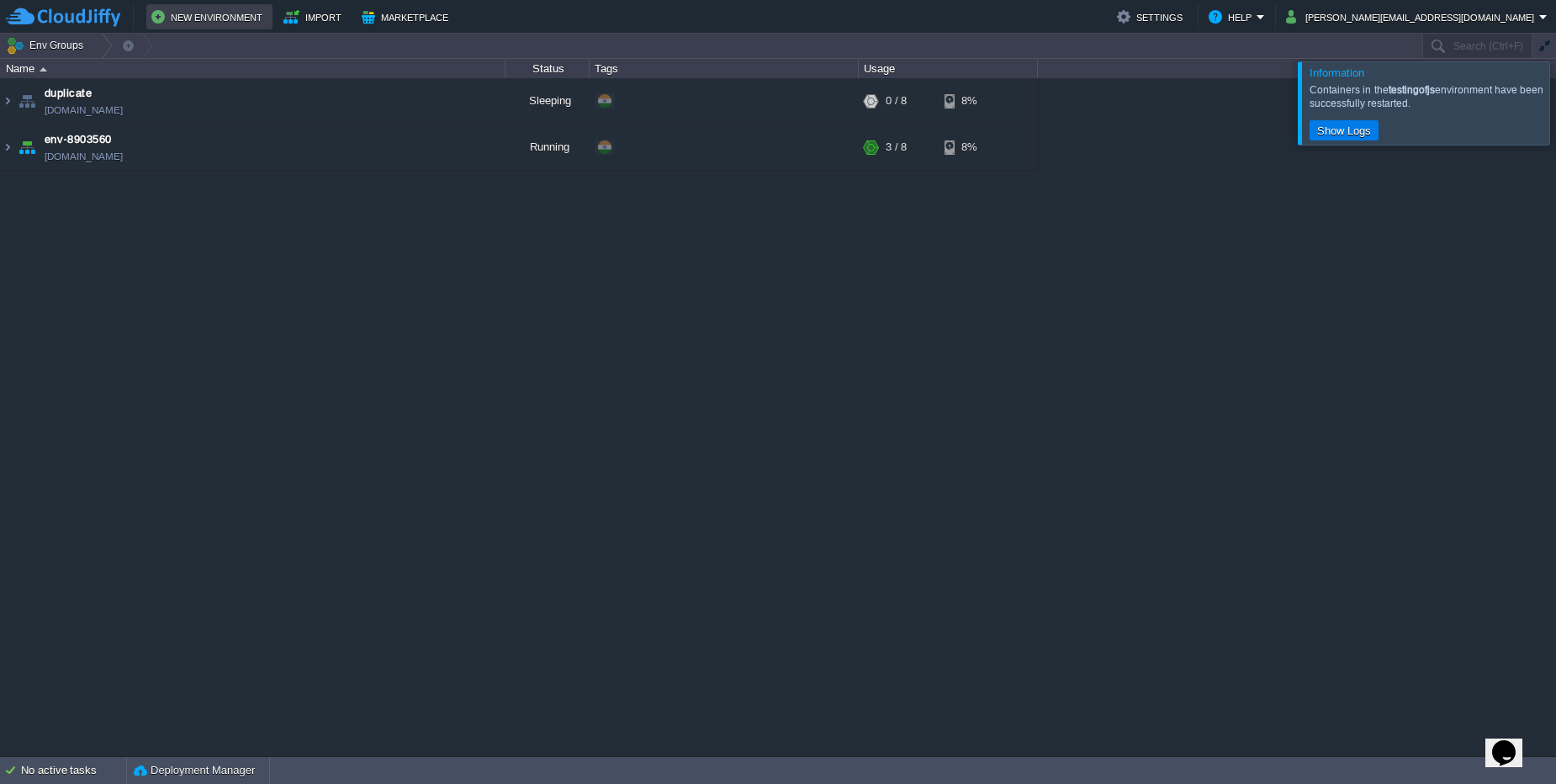
click at [213, 26] on button "New Environment" at bounding box center [209, 17] width 116 height 21
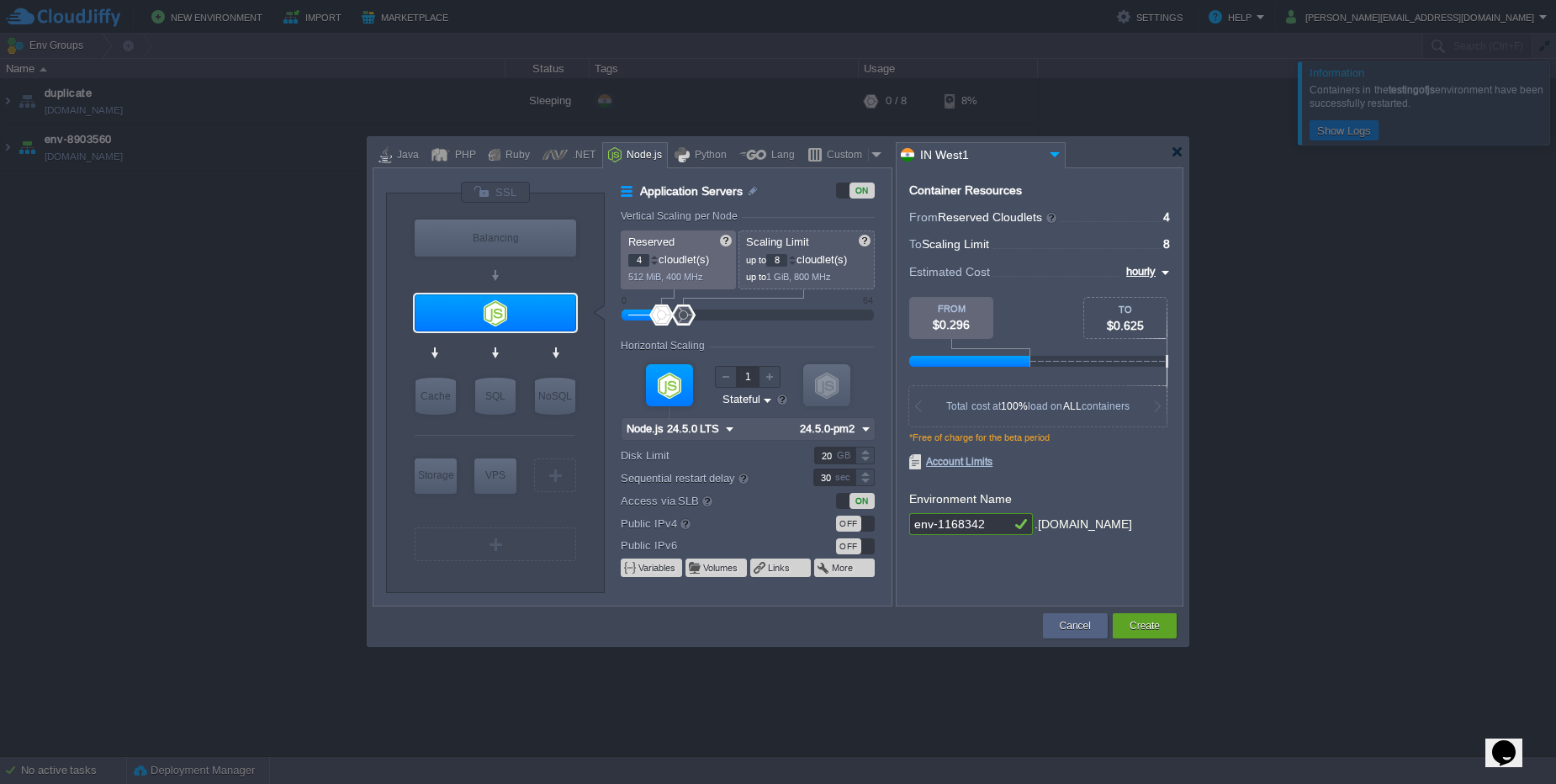
click at [1248, 338] on div at bounding box center [778, 392] width 1556 height 784
click at [1071, 635] on div "Cancel" at bounding box center [1075, 626] width 39 height 25
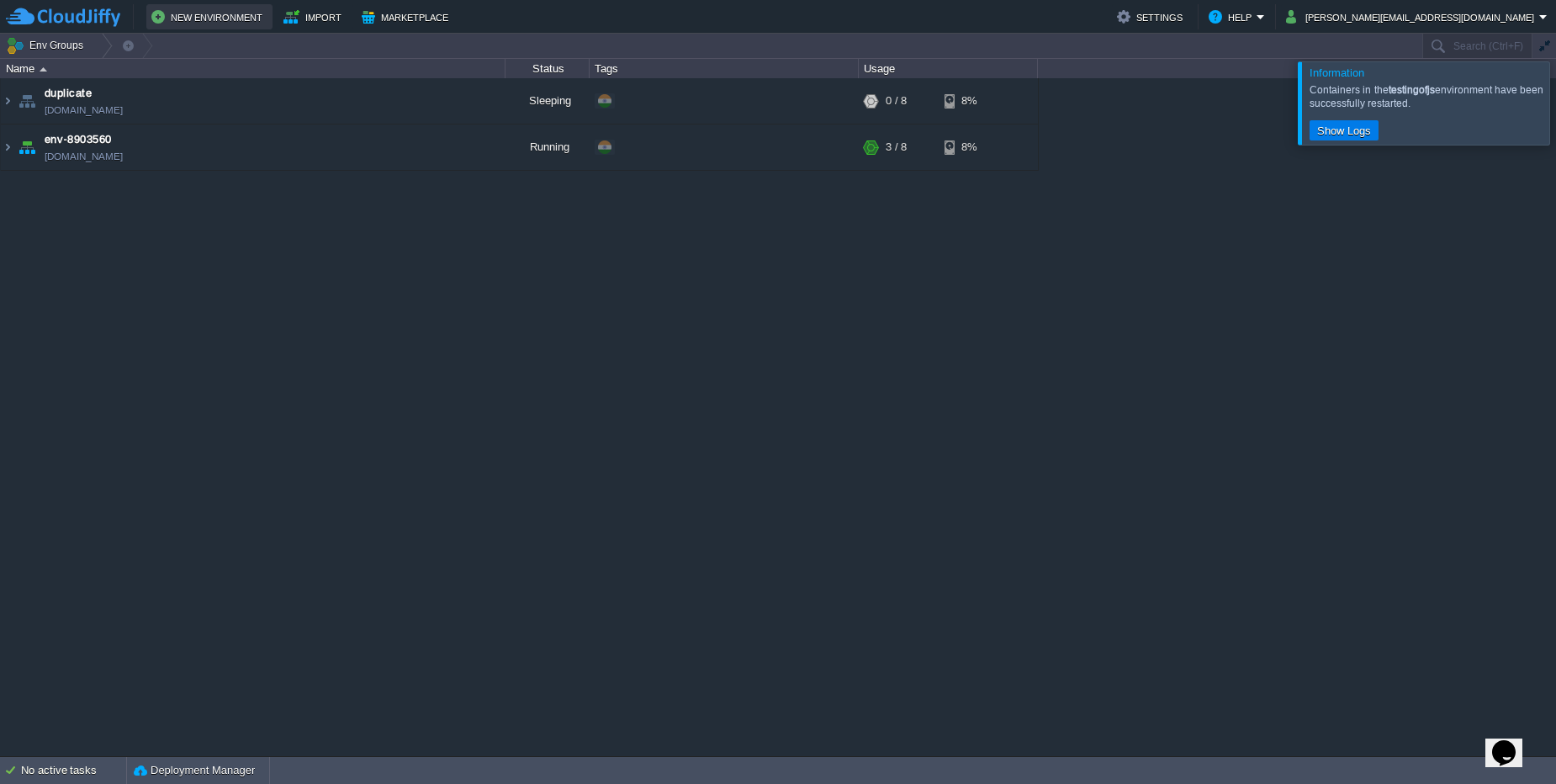
click at [255, 14] on button "New Environment" at bounding box center [209, 17] width 116 height 21
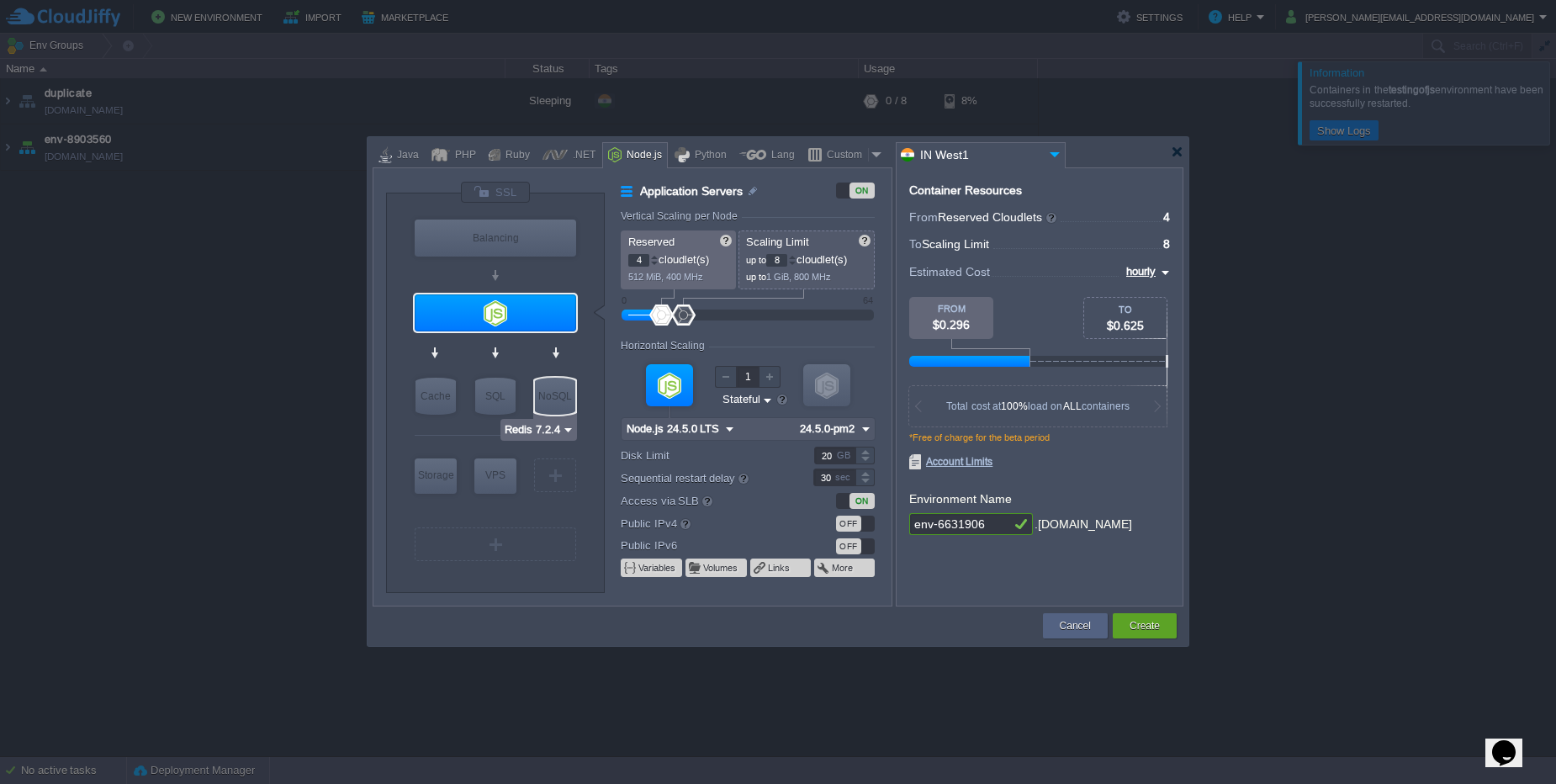
type input "Node.js 24.5.0 LTS"
click at [536, 345] on input "Node.js 24.5.0 LTS" at bounding box center [489, 345] width 98 height 17
click at [497, 313] on div at bounding box center [495, 313] width 161 height 37
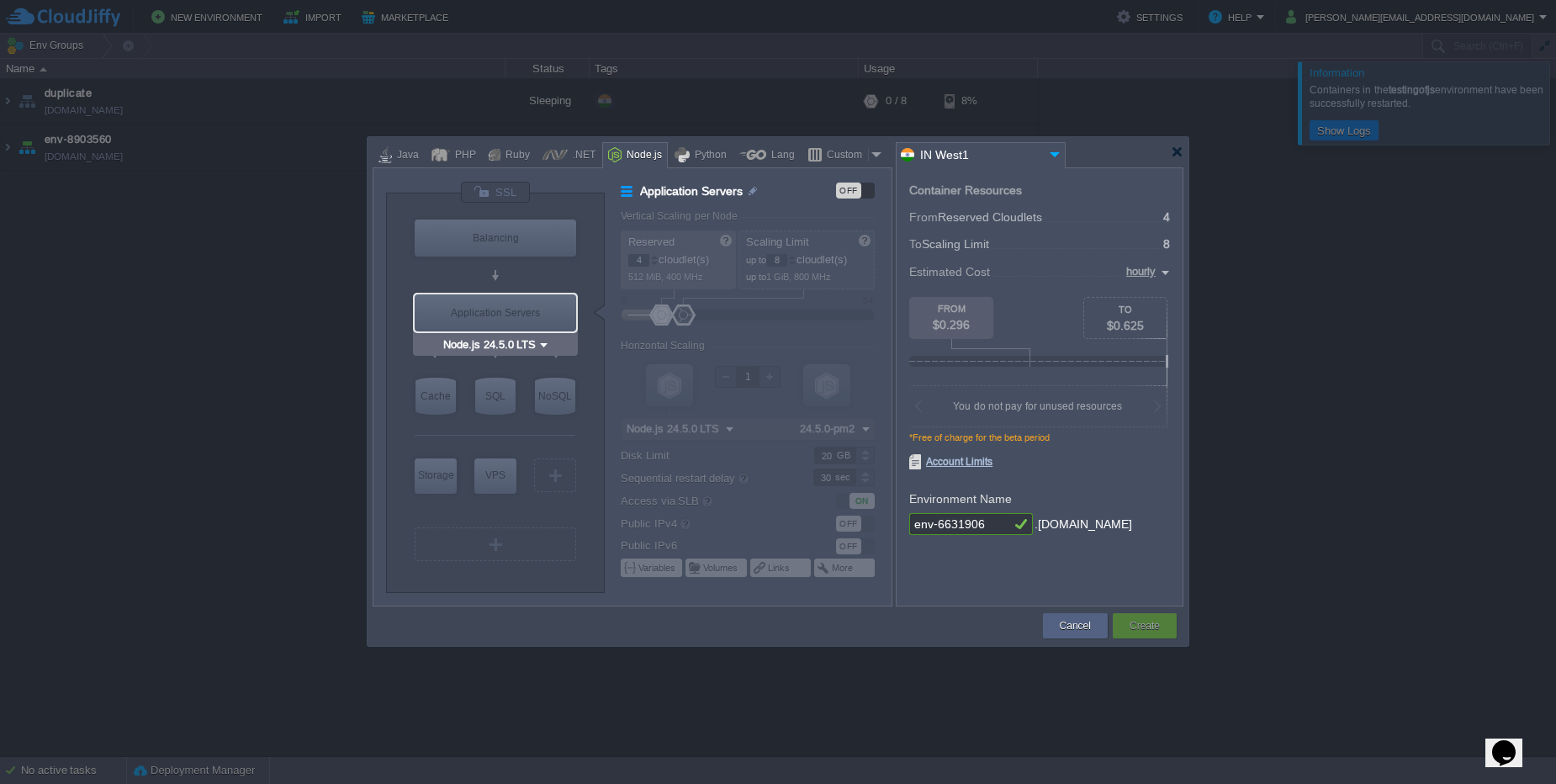
click at [518, 308] on div "Application Servers" at bounding box center [495, 313] width 161 height 37
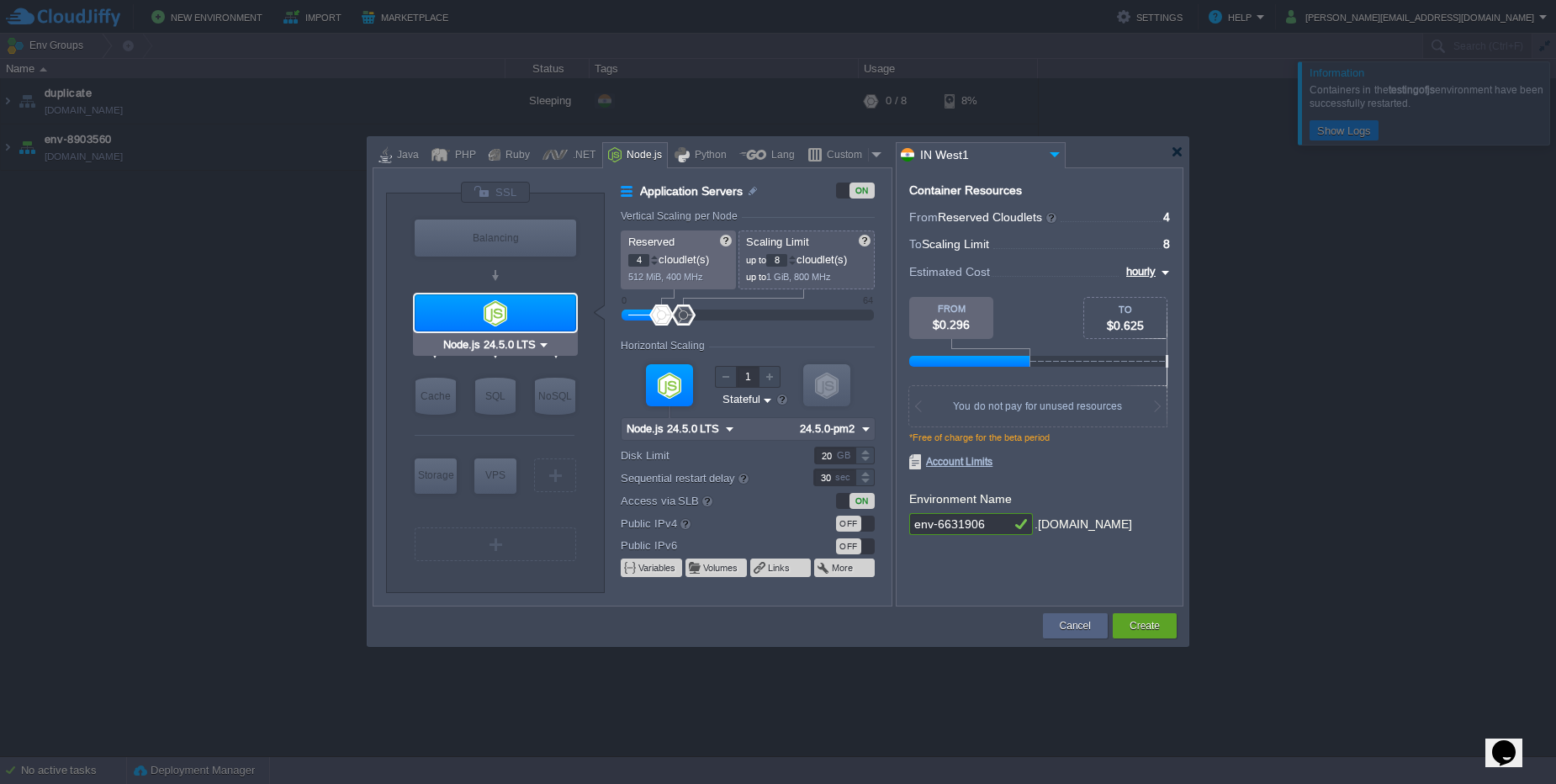
click at [518, 308] on div at bounding box center [495, 313] width 161 height 37
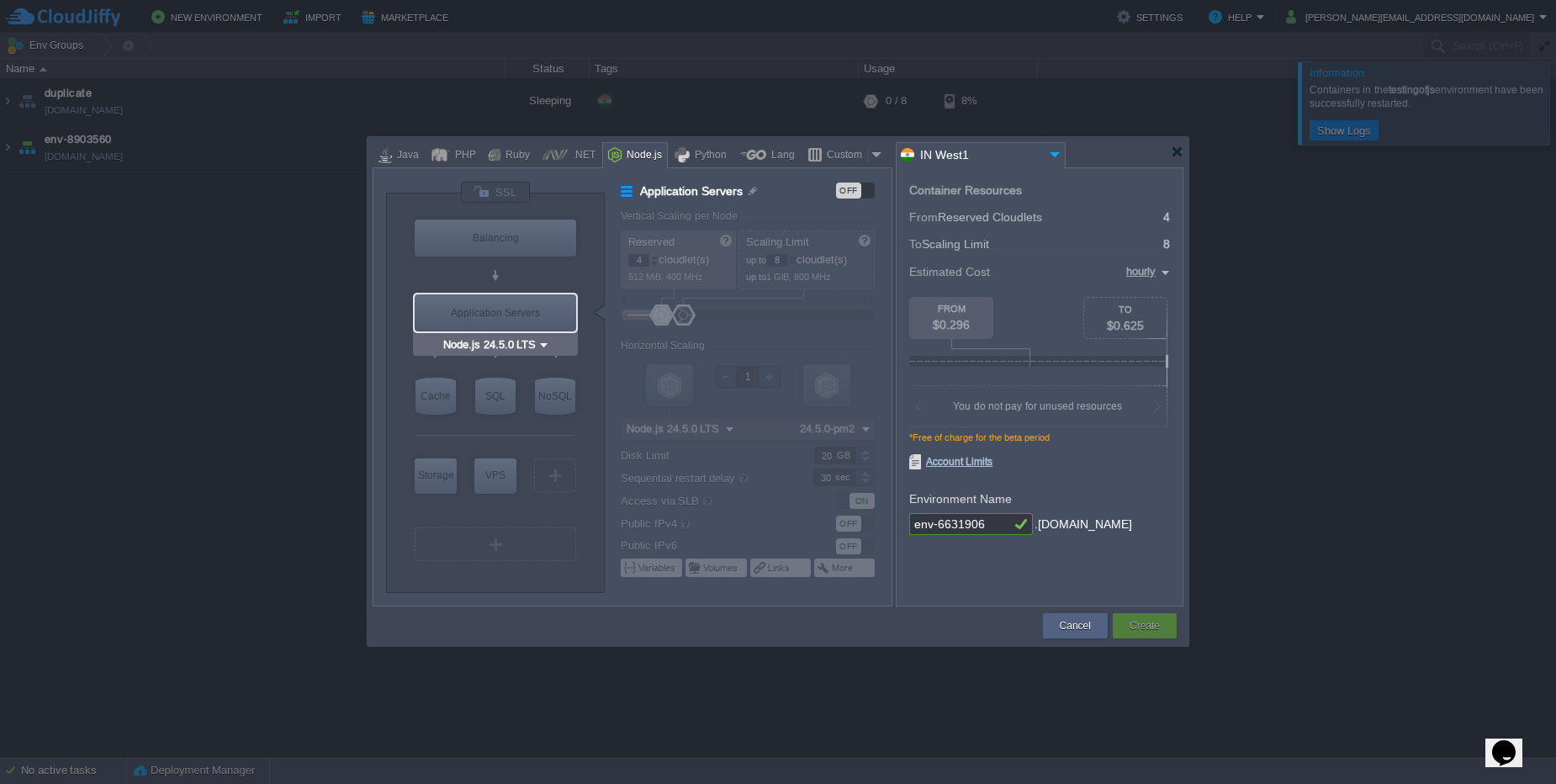
click at [518, 308] on div "Application Servers" at bounding box center [495, 313] width 161 height 37
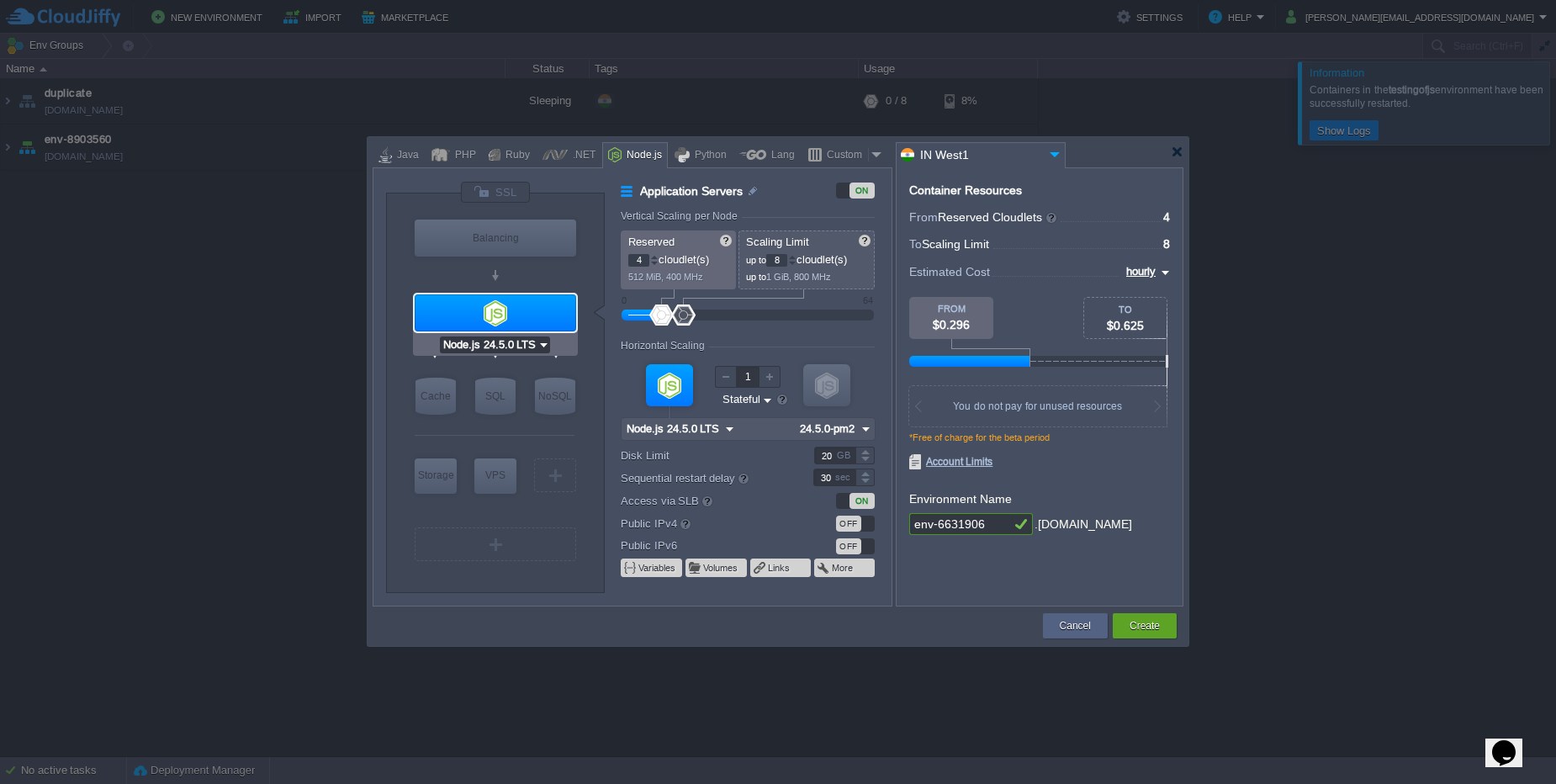
click at [528, 343] on input "Node.js 24.5.0 LTS" at bounding box center [489, 345] width 98 height 17
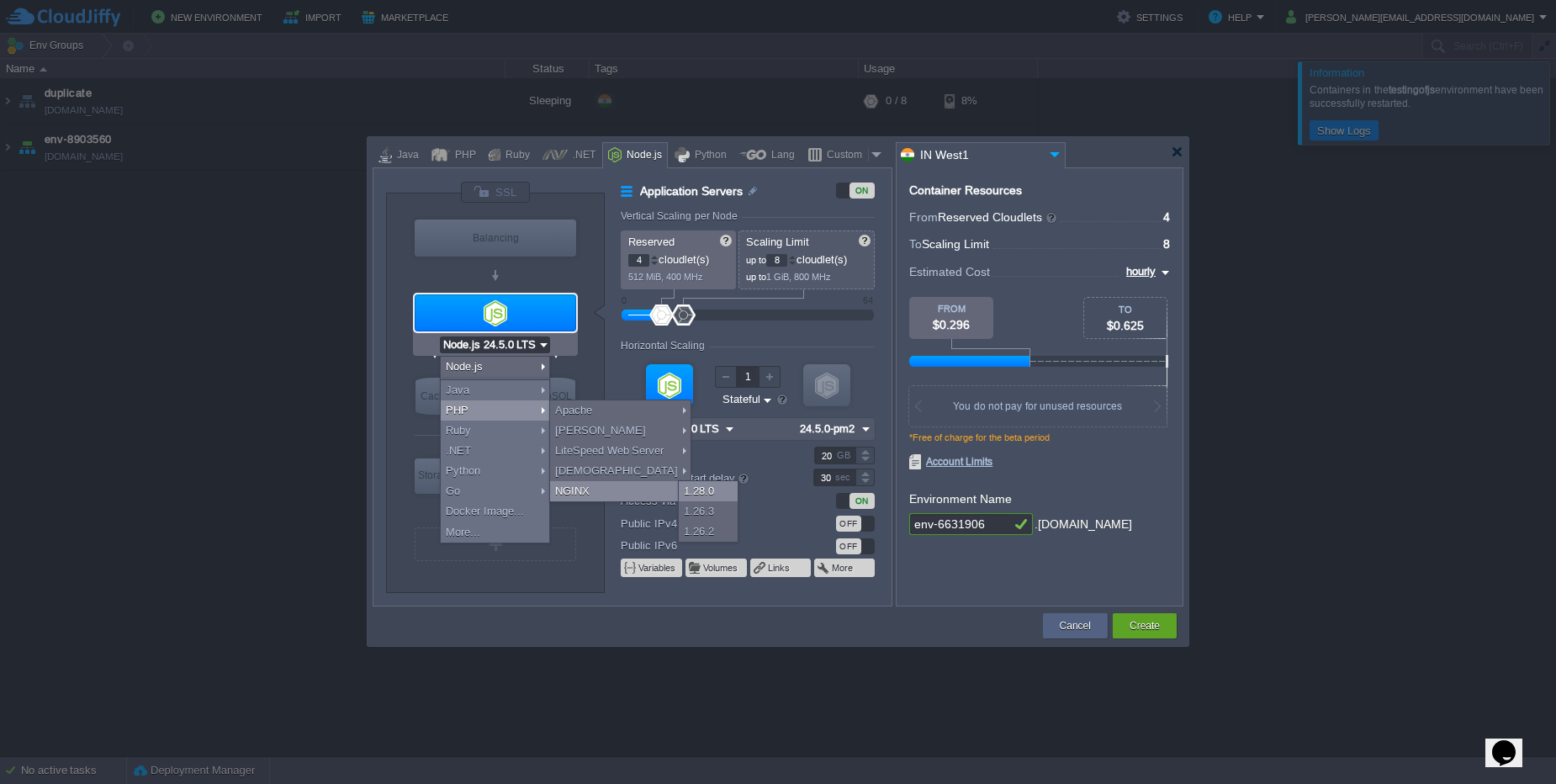
click at [704, 487] on div "1.28.0" at bounding box center [708, 491] width 59 height 21
type input "Application Servers"
type input "1"
type input "4"
type input "NGINX 1.28.0"
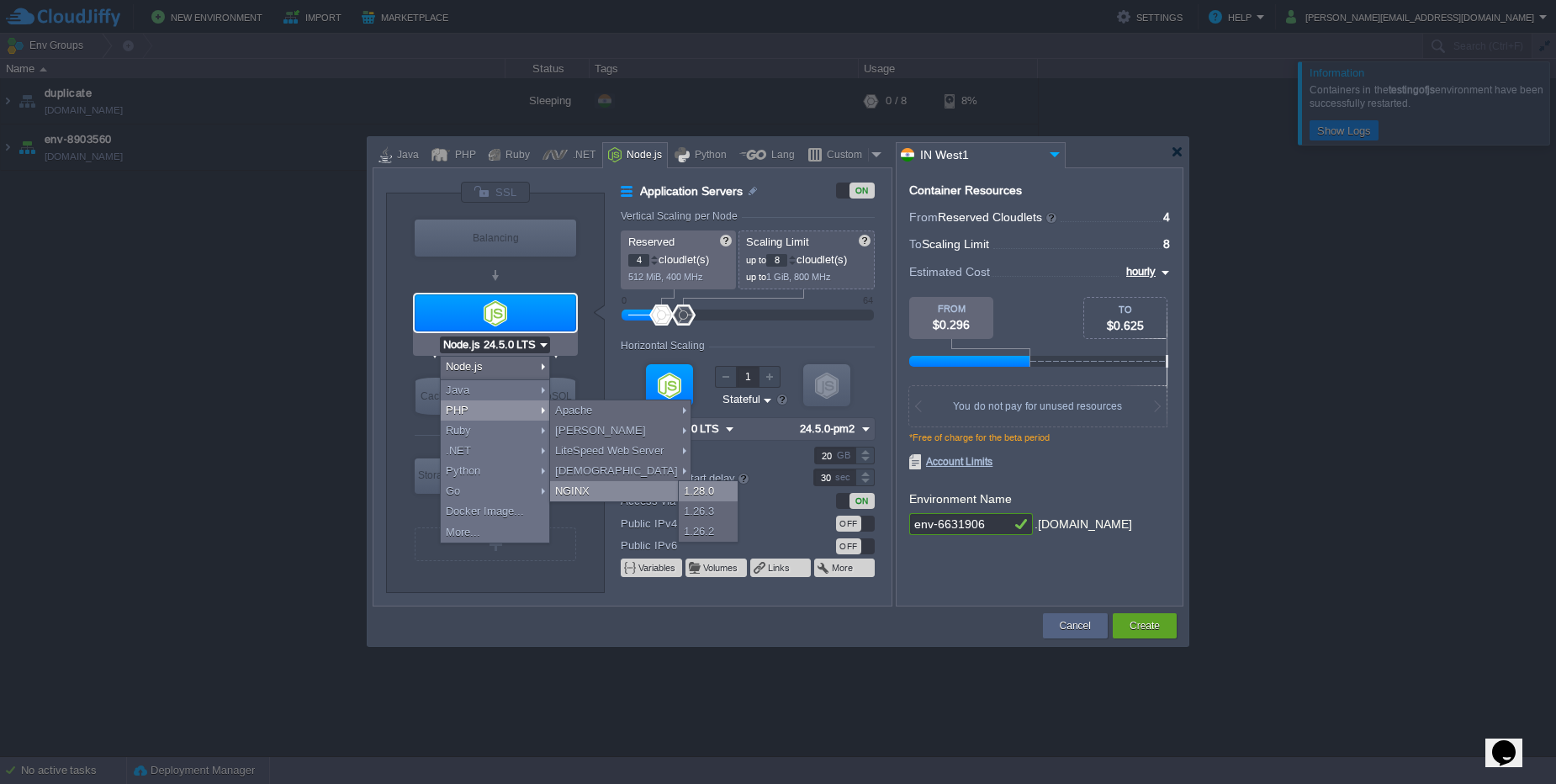
type input "PHP [DATE]"
type input "NGINX 1.28.0"
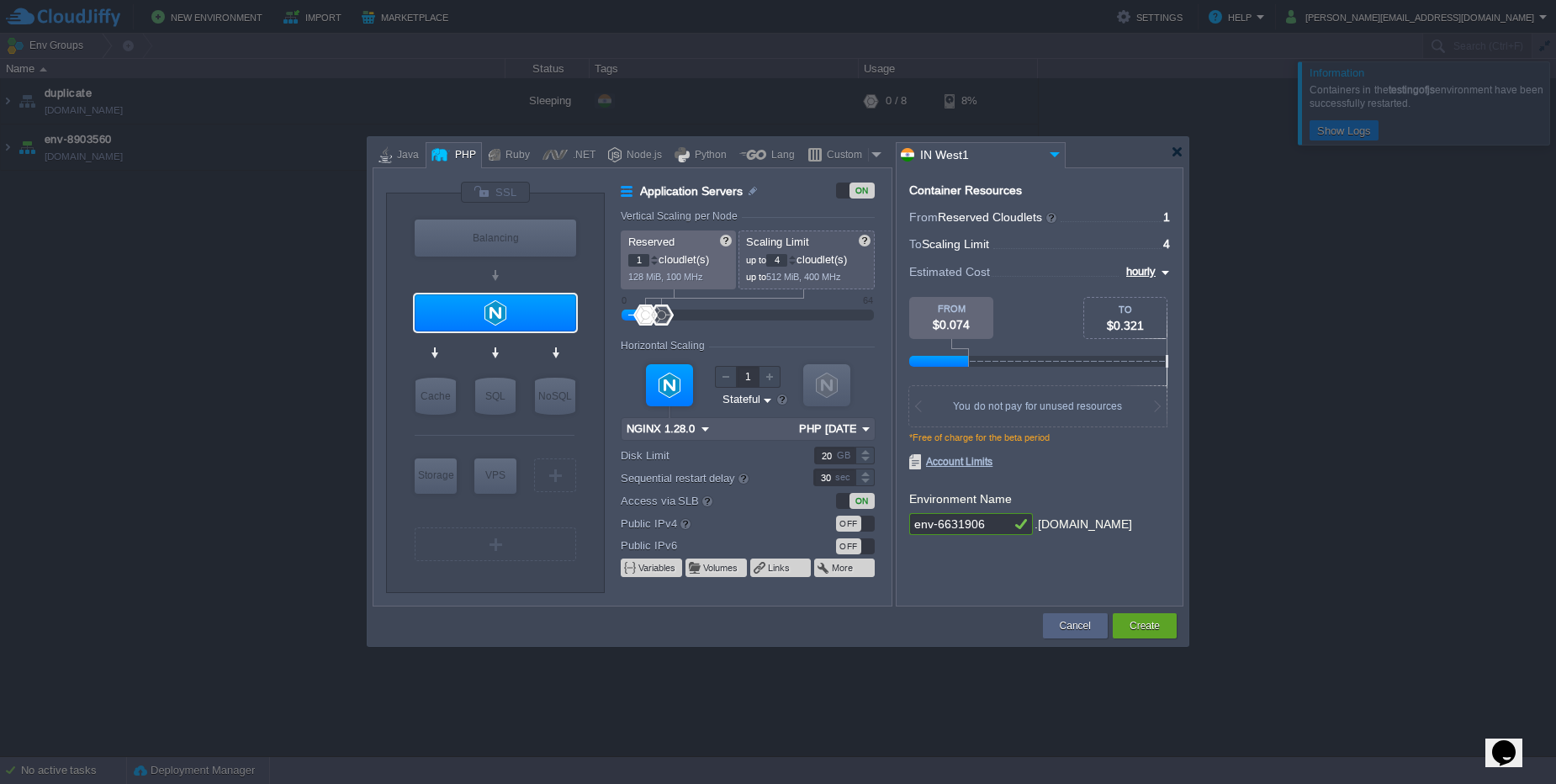
click at [857, 528] on div "OFF" at bounding box center [848, 523] width 25 height 16
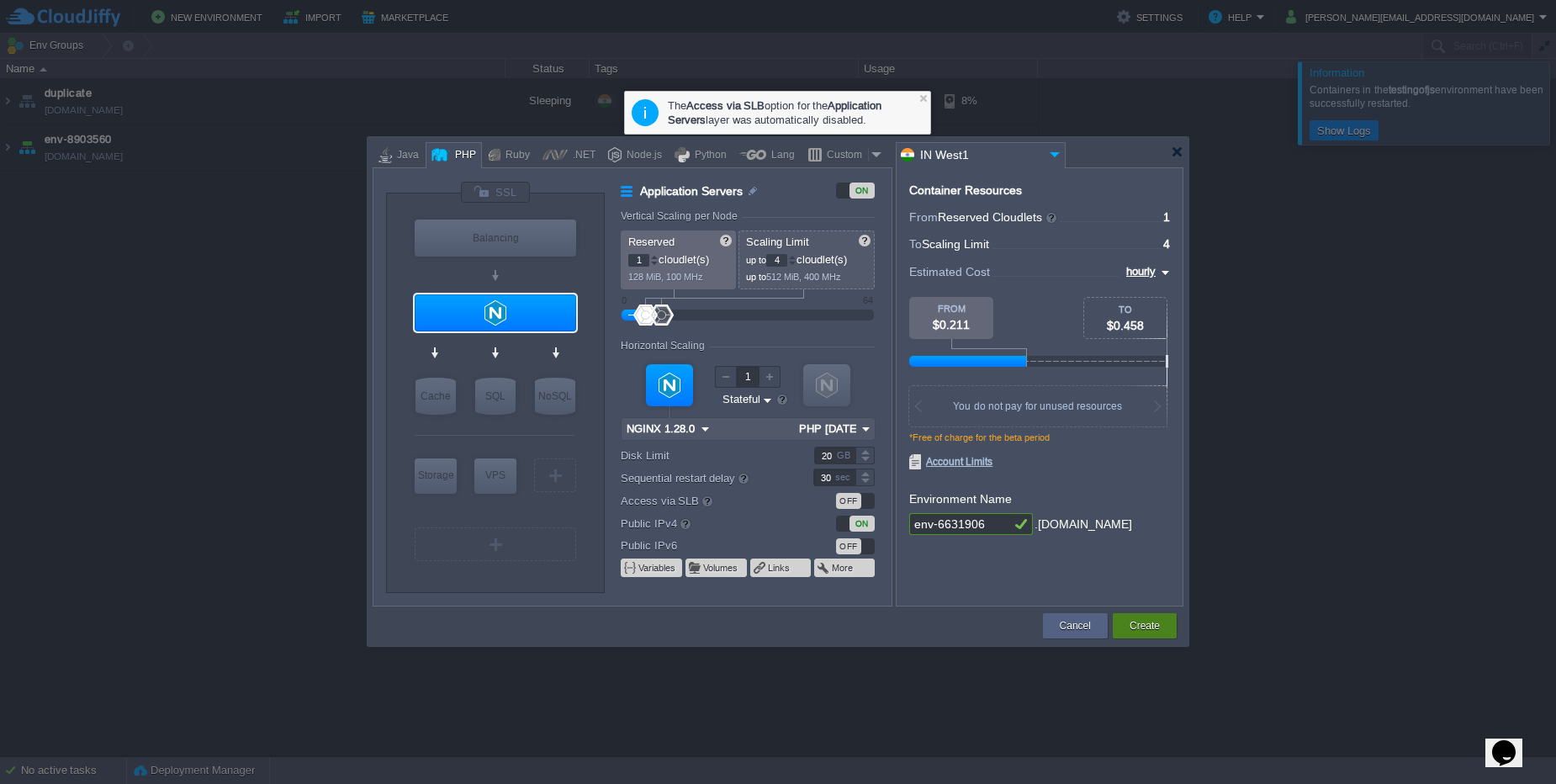
click at [1150, 624] on button "Create" at bounding box center [1144, 626] width 30 height 17
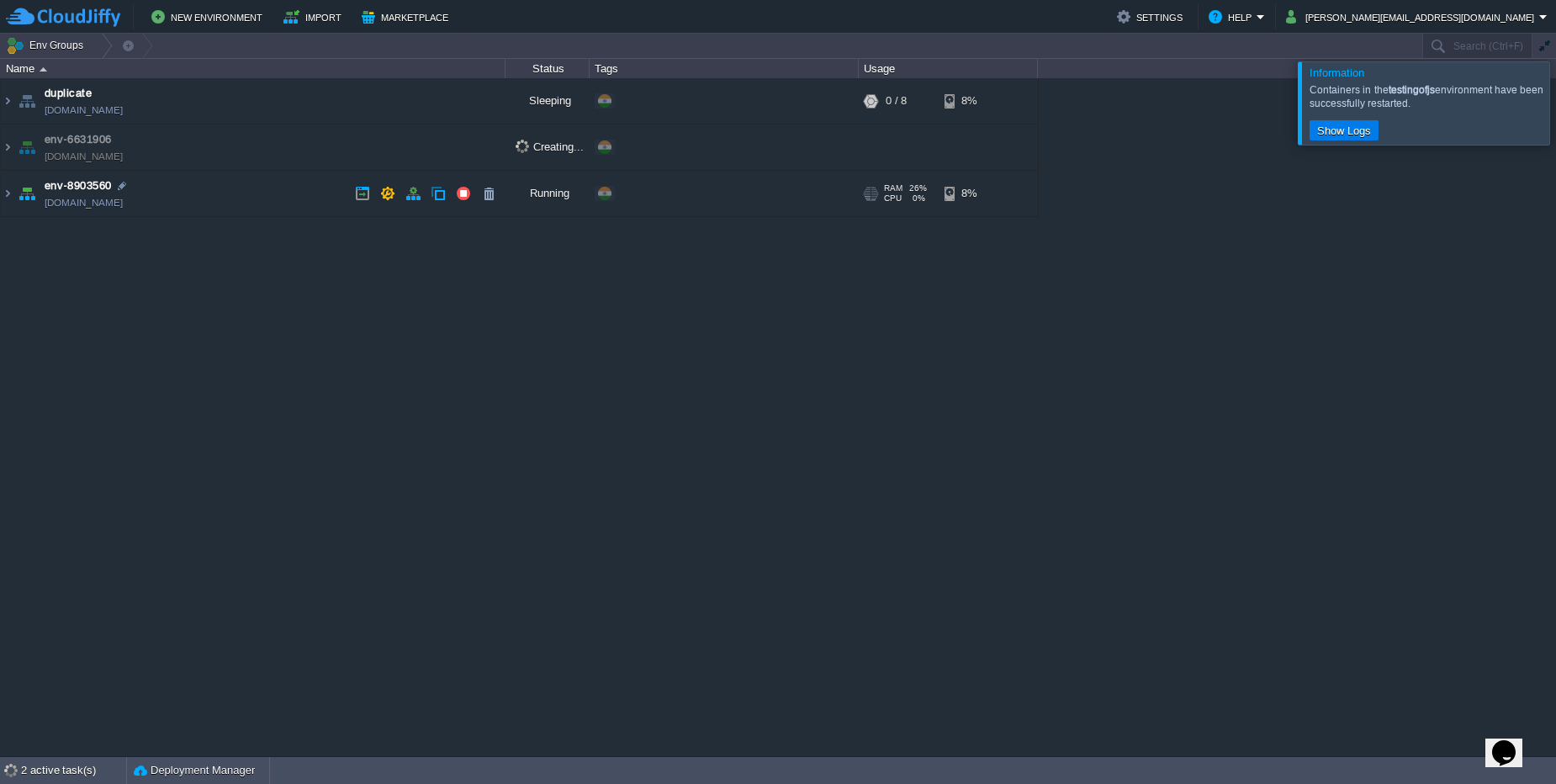
click at [244, 180] on td "env-8903560 [DOMAIN_NAME]" at bounding box center [253, 194] width 504 height 47
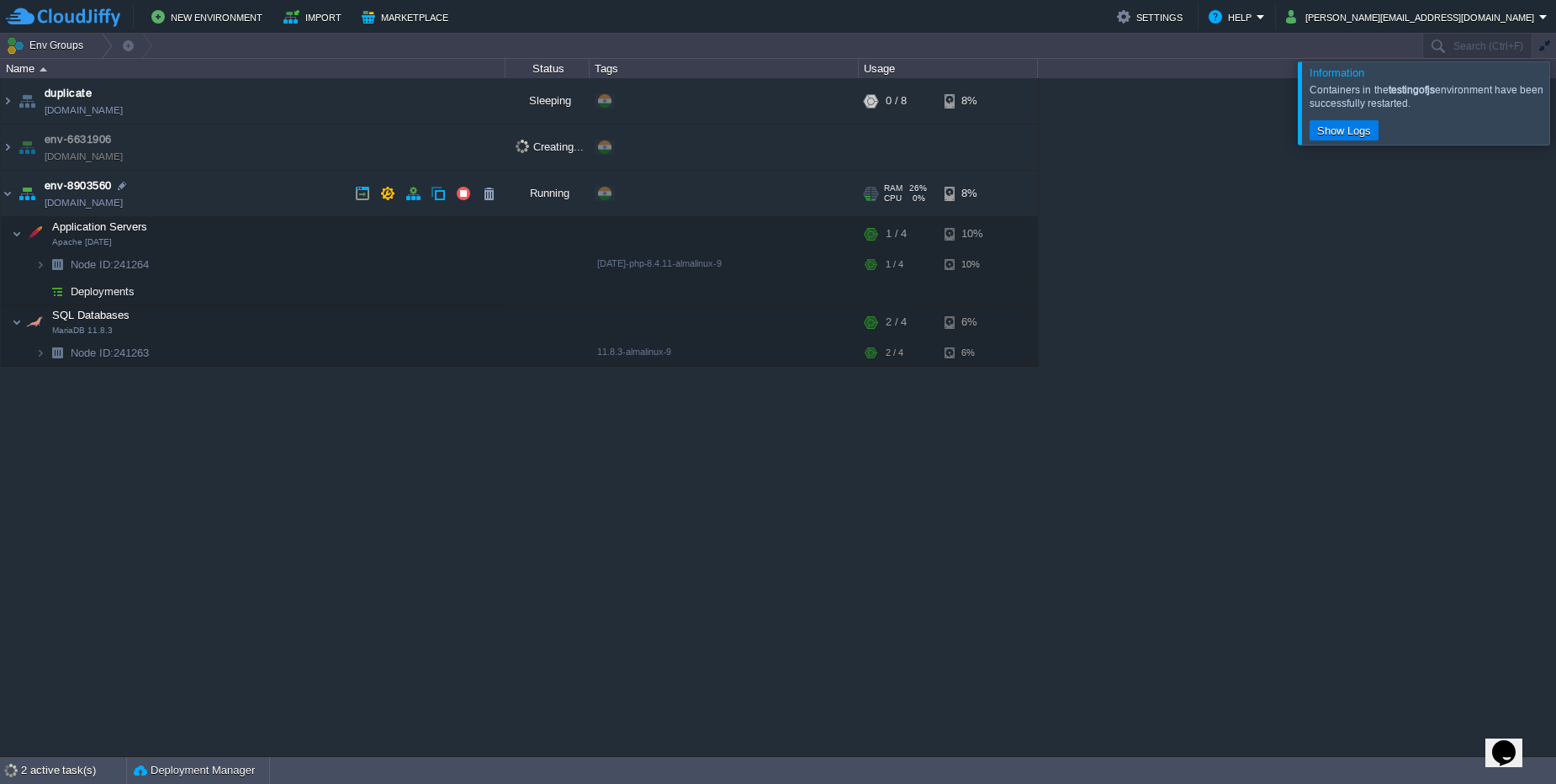
click at [201, 185] on td "env-8903560 [DOMAIN_NAME]" at bounding box center [253, 194] width 504 height 47
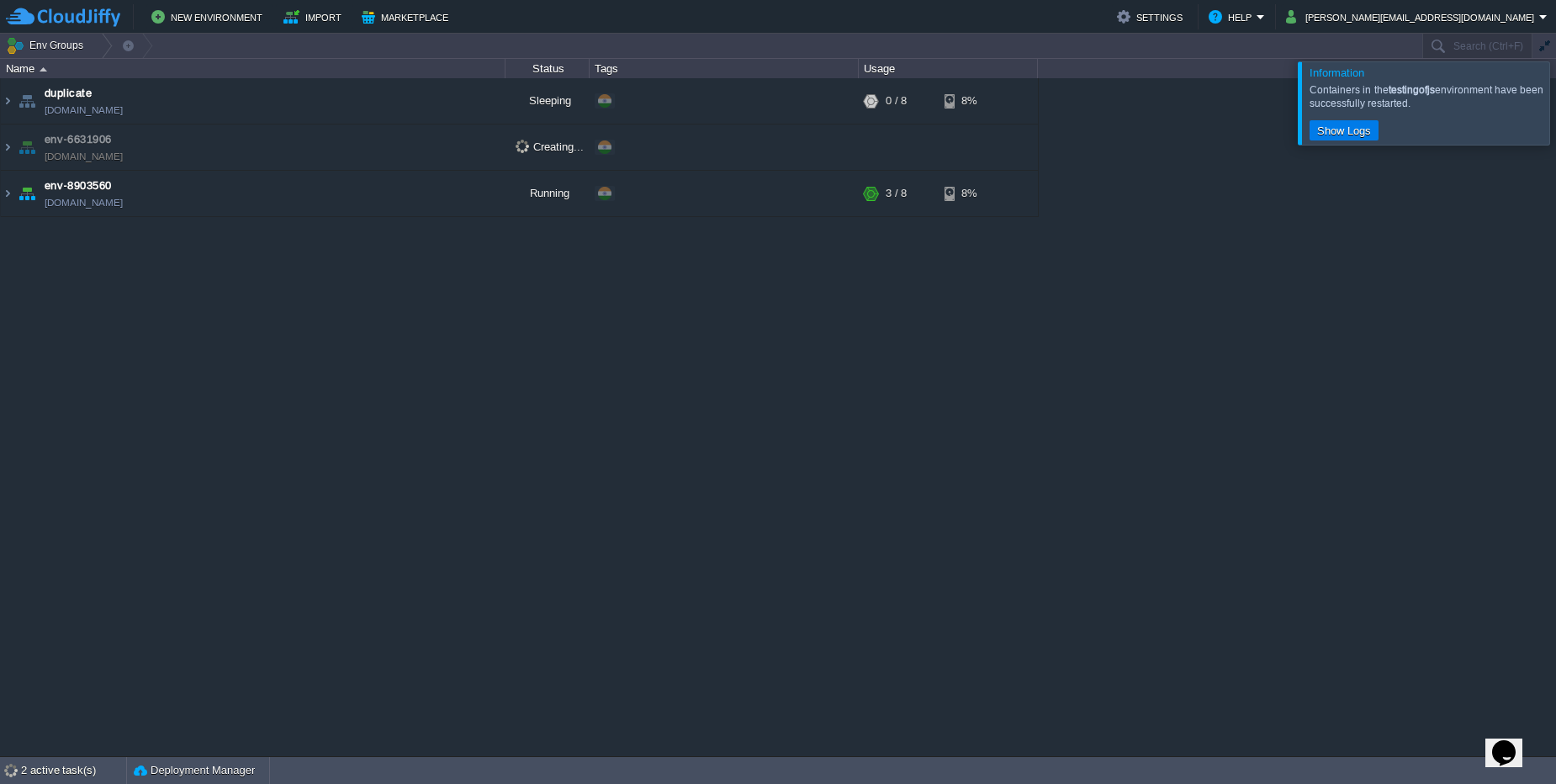
click at [216, 140] on td "env-6631906 env-6631906.cloudjiffy.net" at bounding box center [253, 147] width 504 height 47
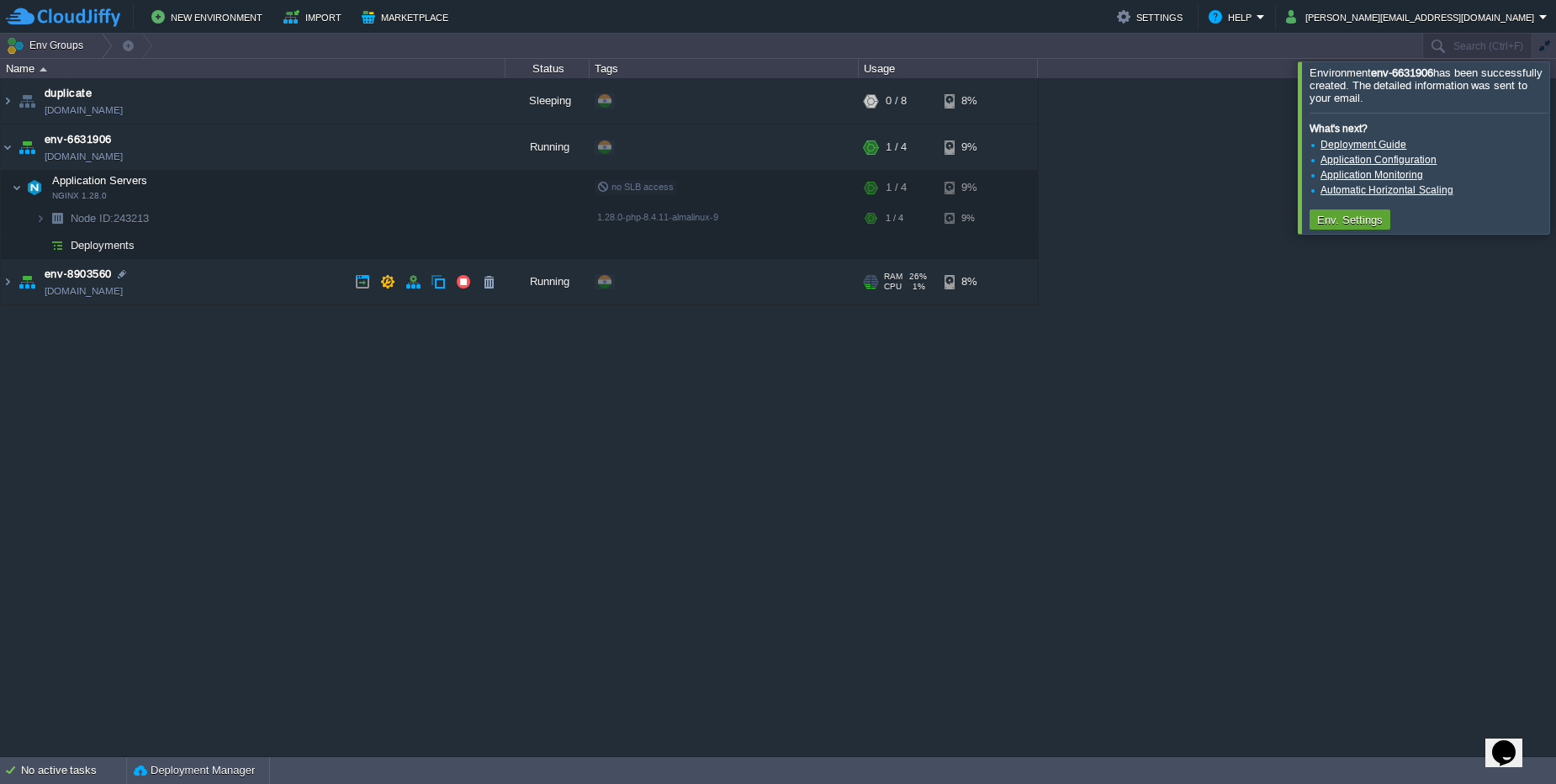
click at [262, 285] on td "env-8903560 [DOMAIN_NAME]" at bounding box center [253, 282] width 504 height 47
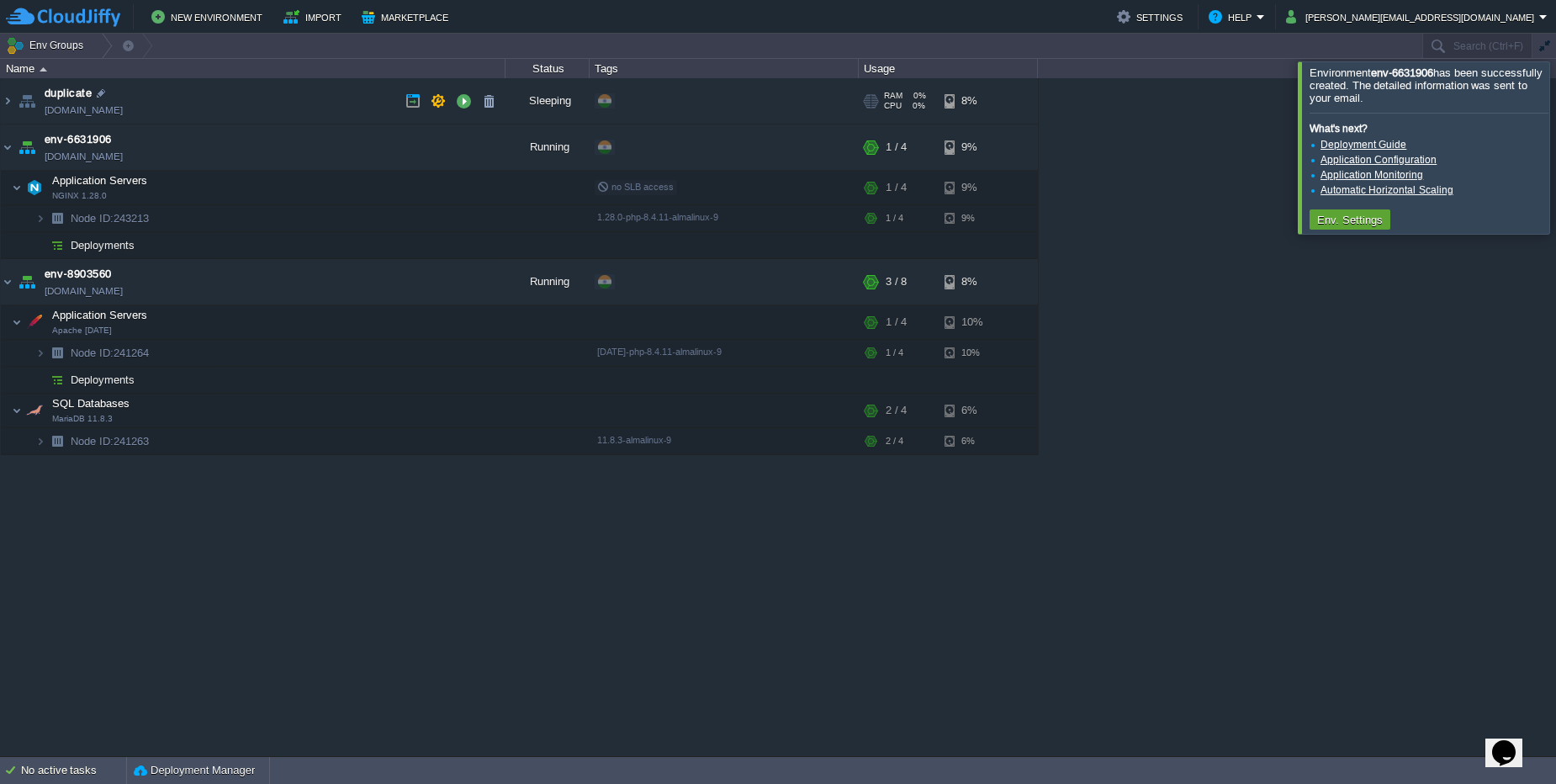
click at [171, 112] on td "duplicate [DOMAIN_NAME]" at bounding box center [253, 102] width 504 height 47
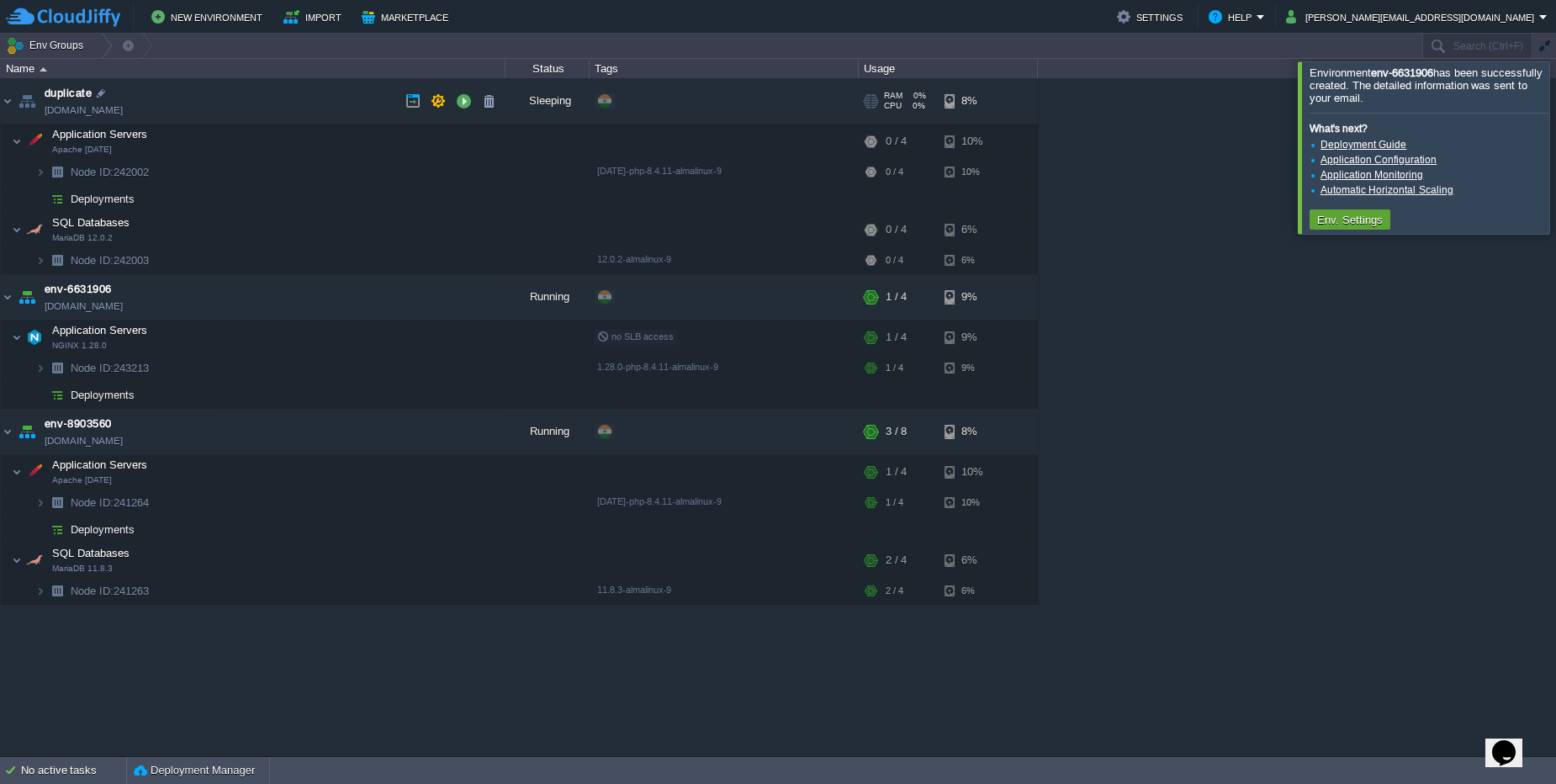
click at [172, 108] on td "duplicate [DOMAIN_NAME]" at bounding box center [253, 102] width 504 height 47
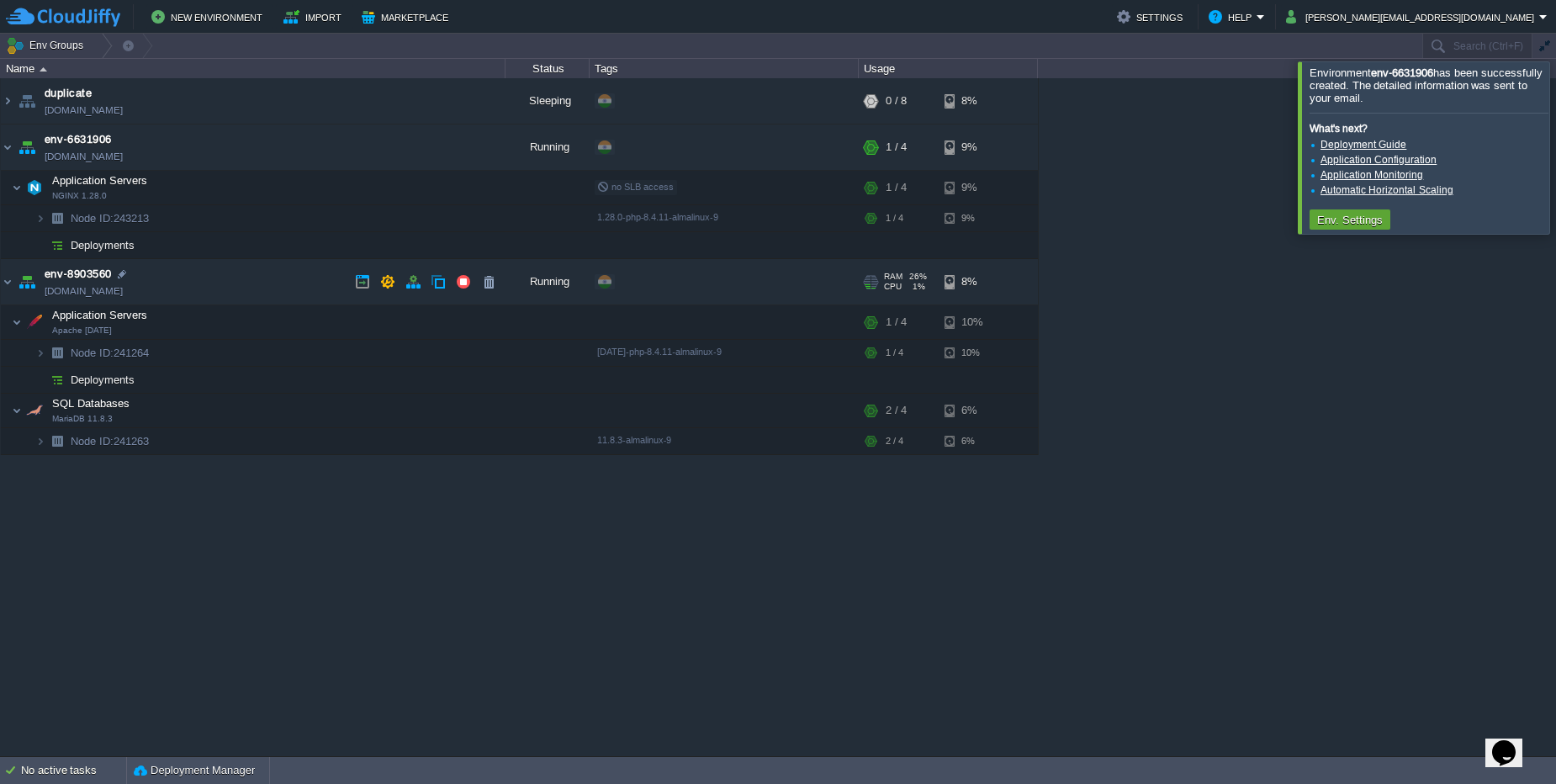
click at [225, 294] on td "env-8903560 [DOMAIN_NAME]" at bounding box center [253, 282] width 504 height 47
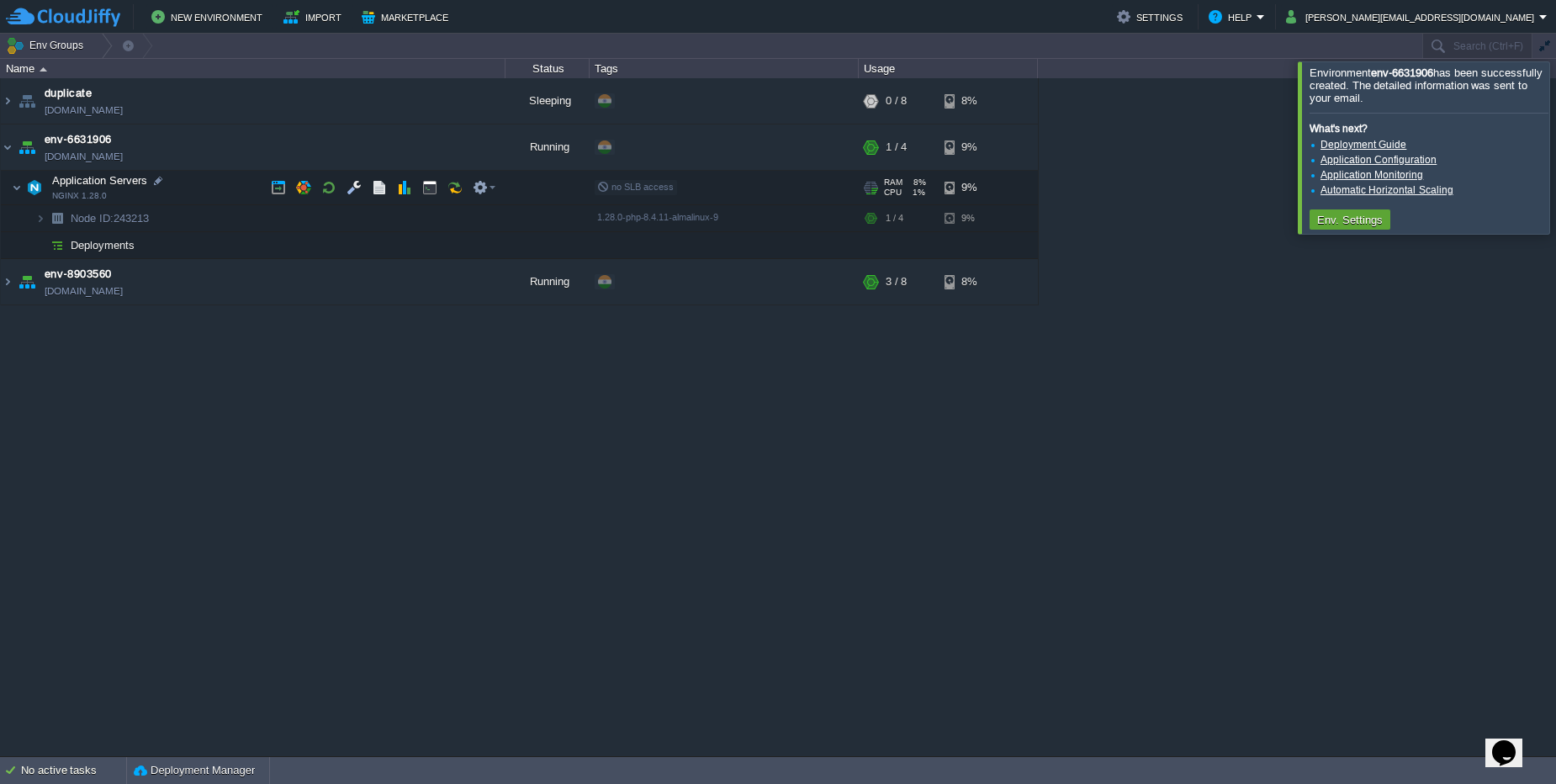
click at [193, 188] on td "Application Servers NGINX 1.28.0" at bounding box center [253, 187] width 504 height 34
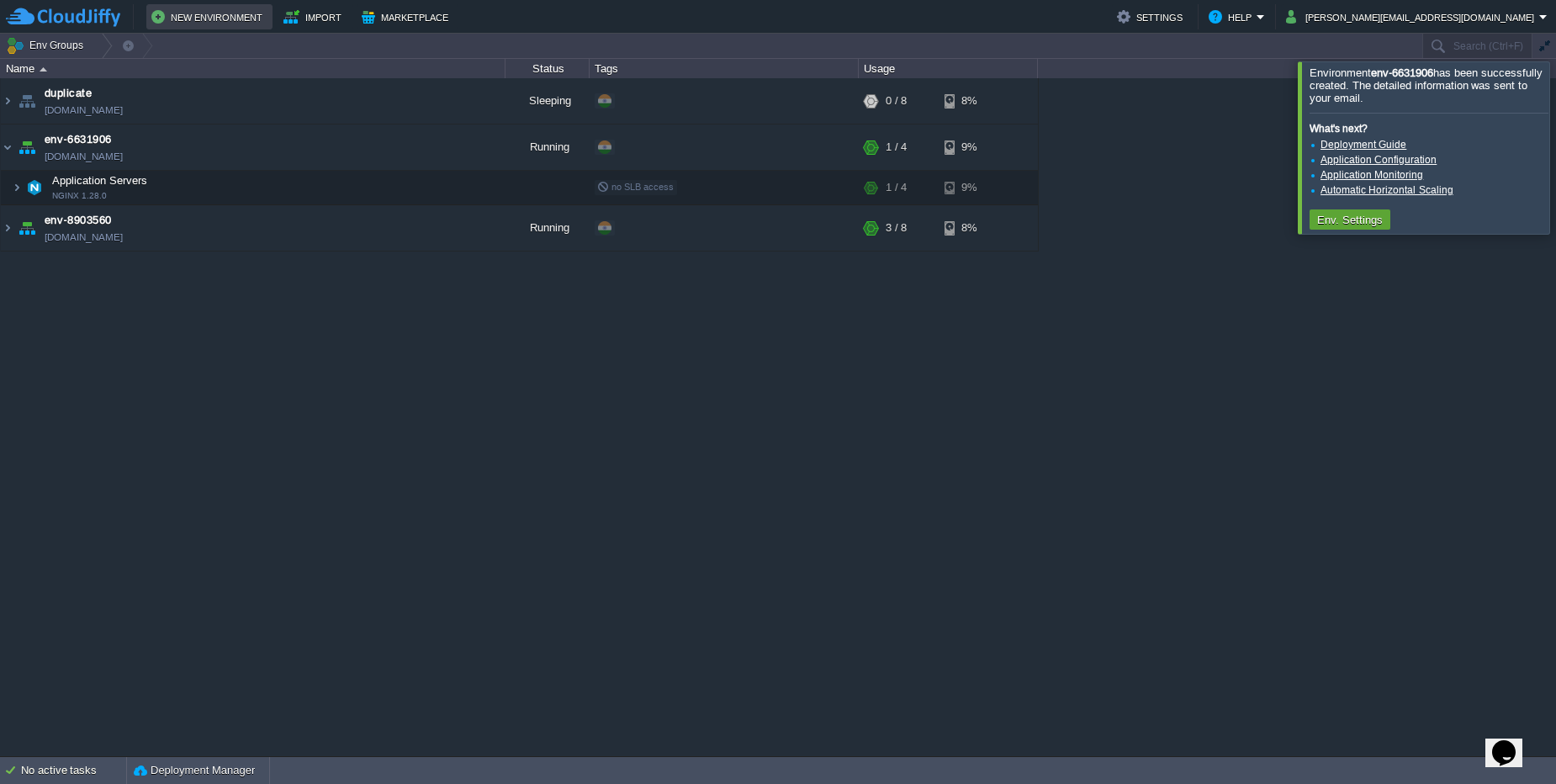
click at [166, 19] on button "New Environment" at bounding box center [209, 17] width 116 height 21
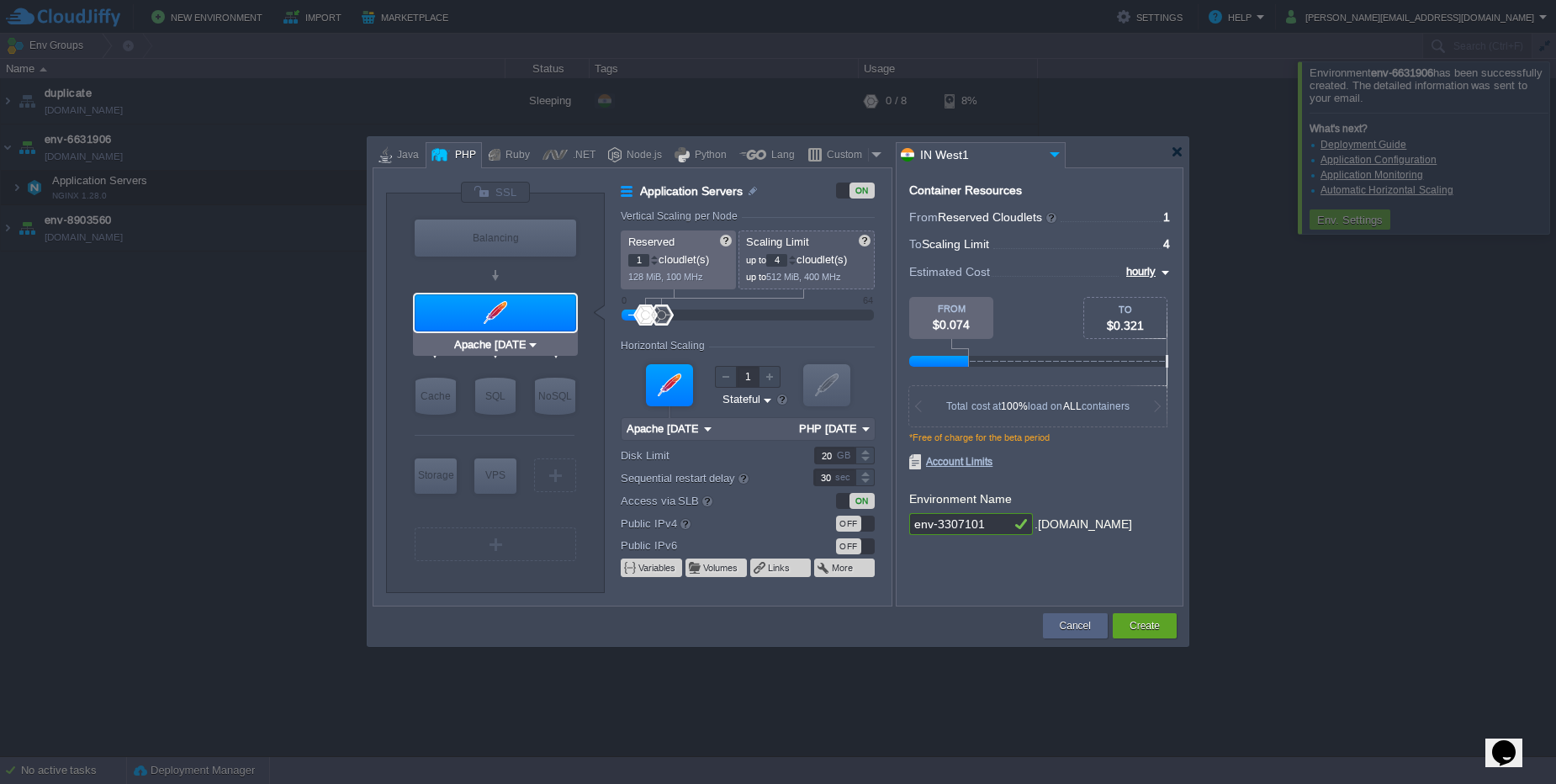
click at [530, 343] on img at bounding box center [533, 345] width 13 height 17
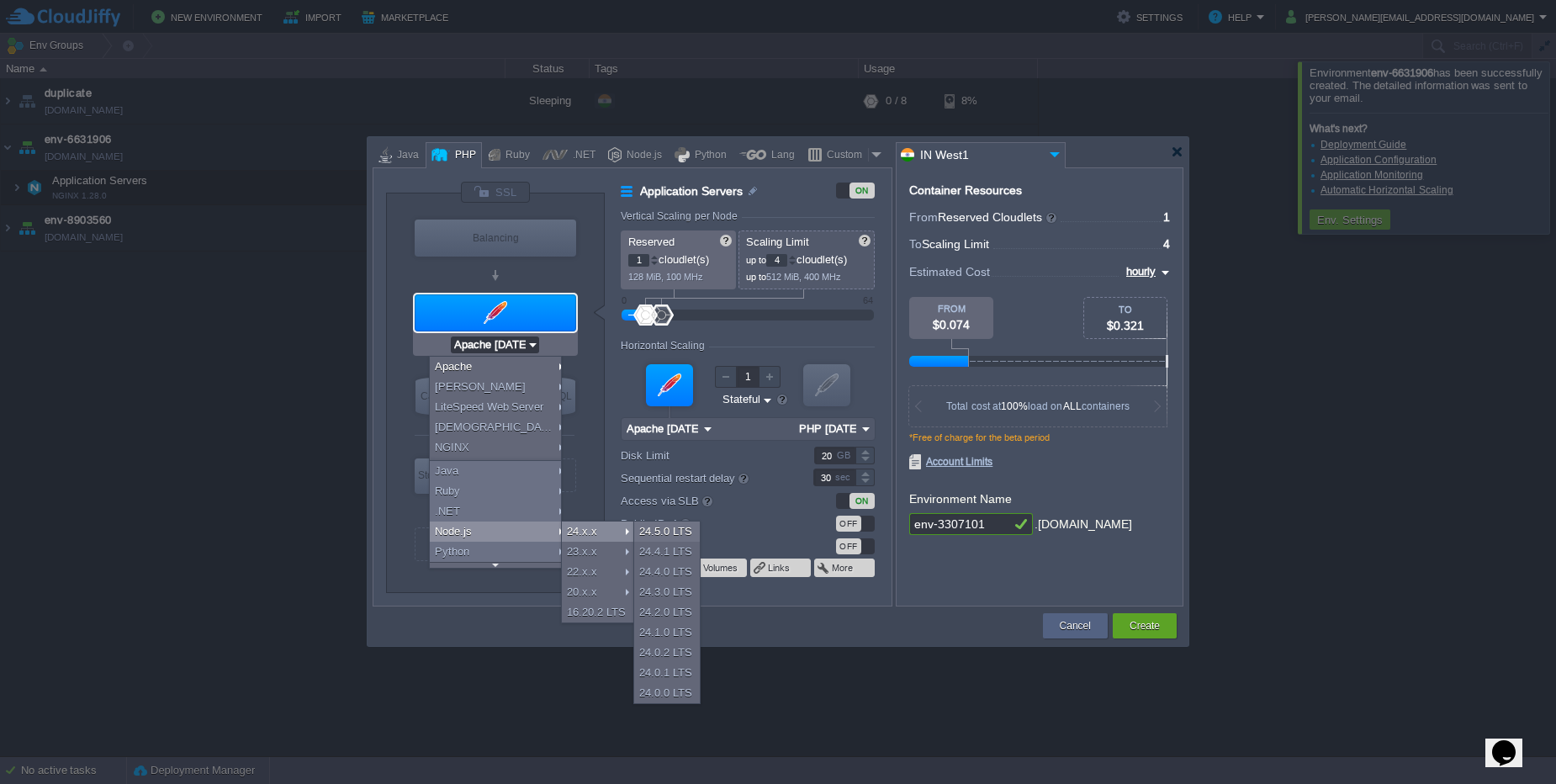
click at [569, 530] on div "24.x.x" at bounding box center [598, 531] width 72 height 21
type input "Application Servers"
type input "4"
type input "8"
type input "Node.js 24.5.0 LTS"
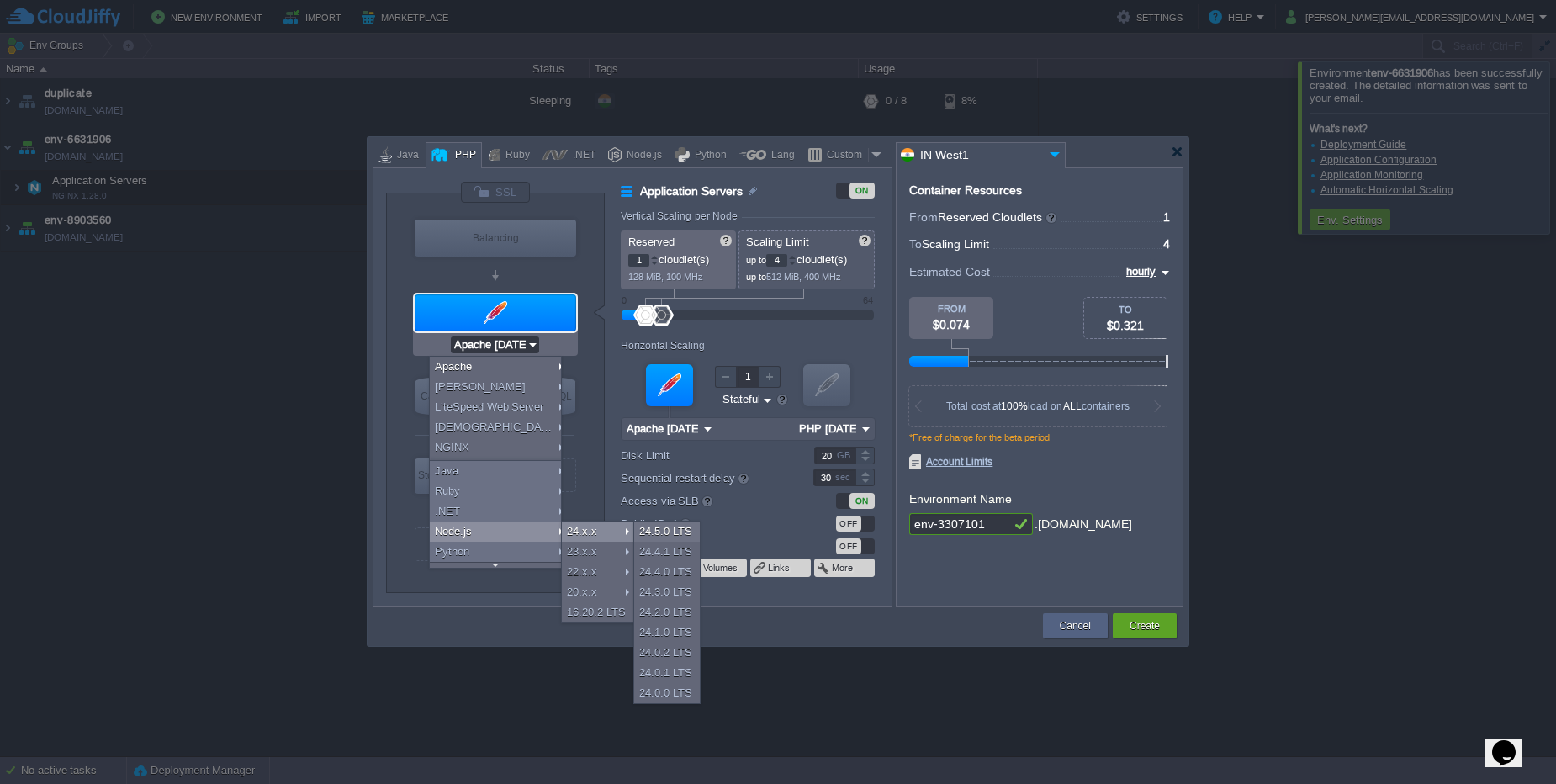
type input "24.5.0-pm2"
type input "Node.js 24.5.0 LTS"
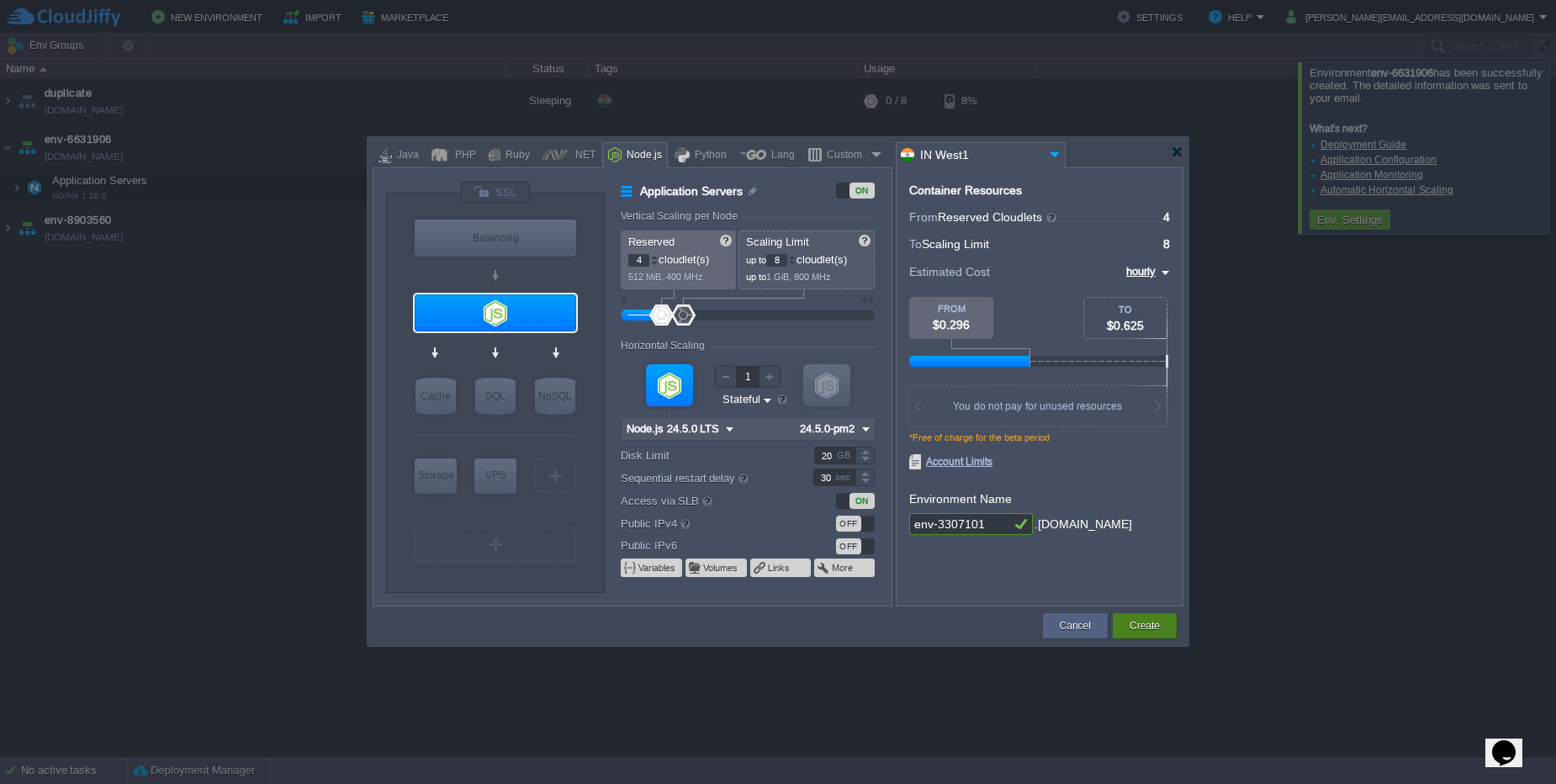
click at [1162, 628] on div "Create" at bounding box center [1144, 626] width 38 height 25
